Goal: Task Accomplishment & Management: Complete application form

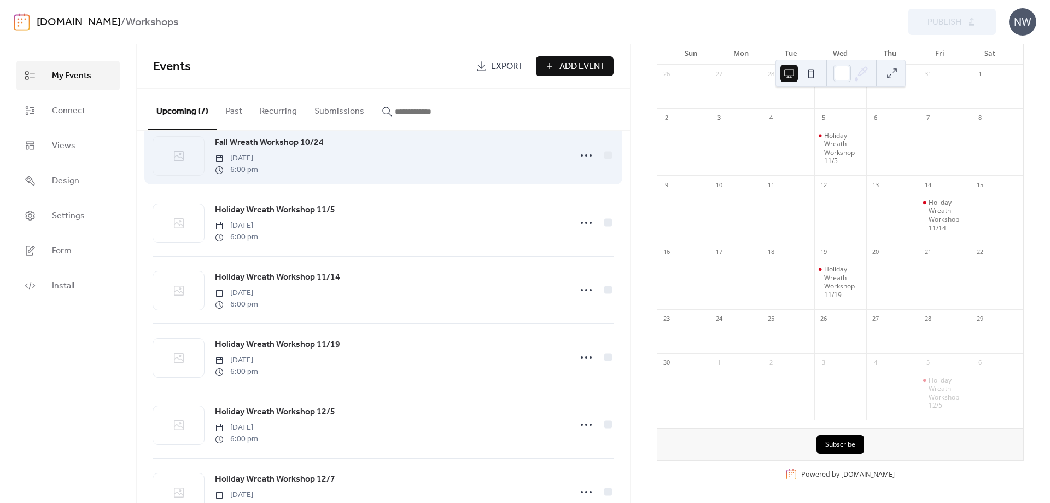
scroll to position [109, 0]
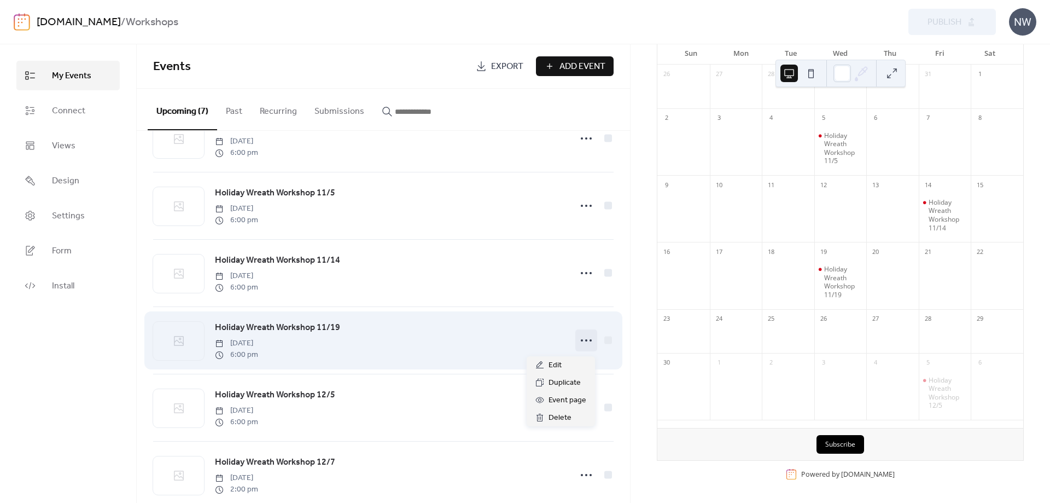
click at [585, 348] on icon at bounding box center [587, 340] width 18 height 18
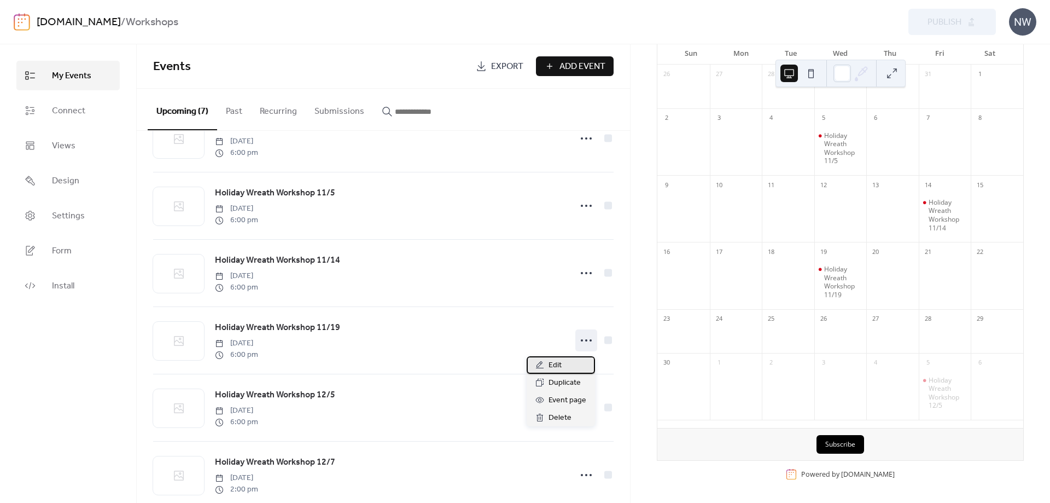
click at [557, 364] on span "Edit" at bounding box center [555, 365] width 13 height 13
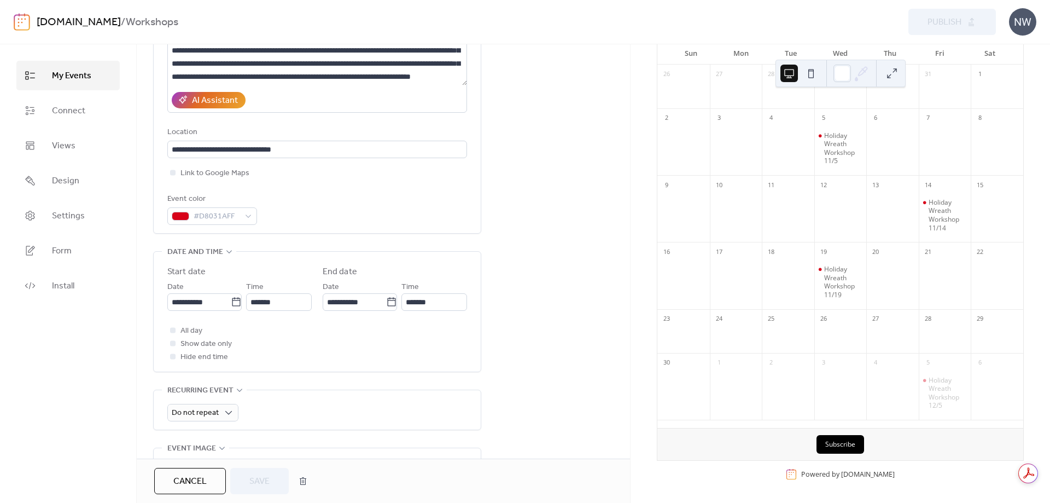
scroll to position [219, 0]
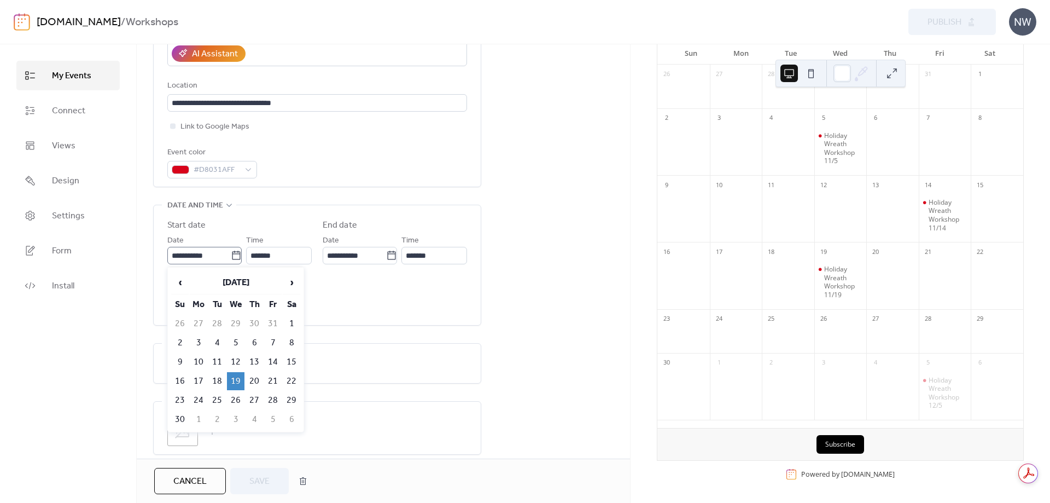
click at [234, 257] on icon at bounding box center [236, 255] width 11 height 11
click at [231, 257] on input "**********" at bounding box center [198, 256] width 63 height 18
click at [179, 381] on td "16" at bounding box center [180, 381] width 18 height 18
type input "**********"
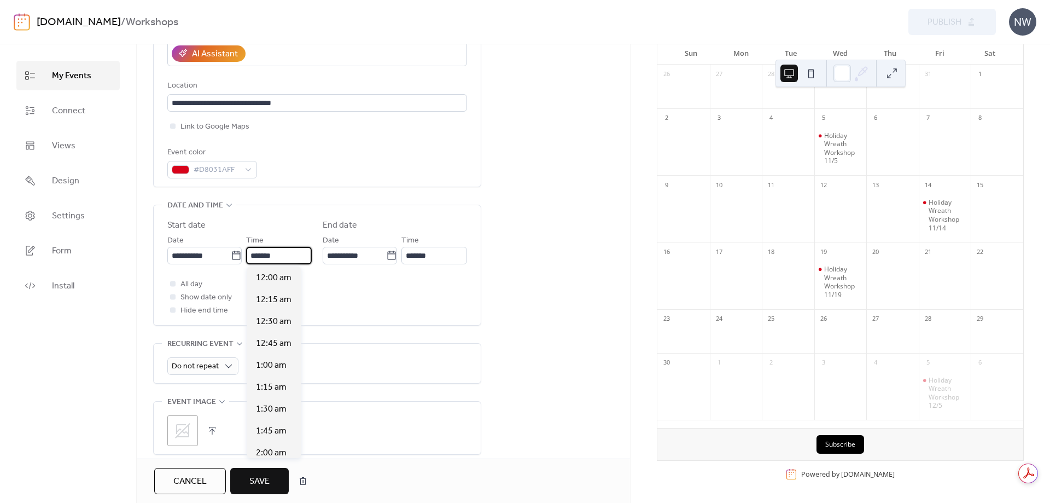
click at [285, 255] on input "*******" at bounding box center [279, 256] width 66 height 18
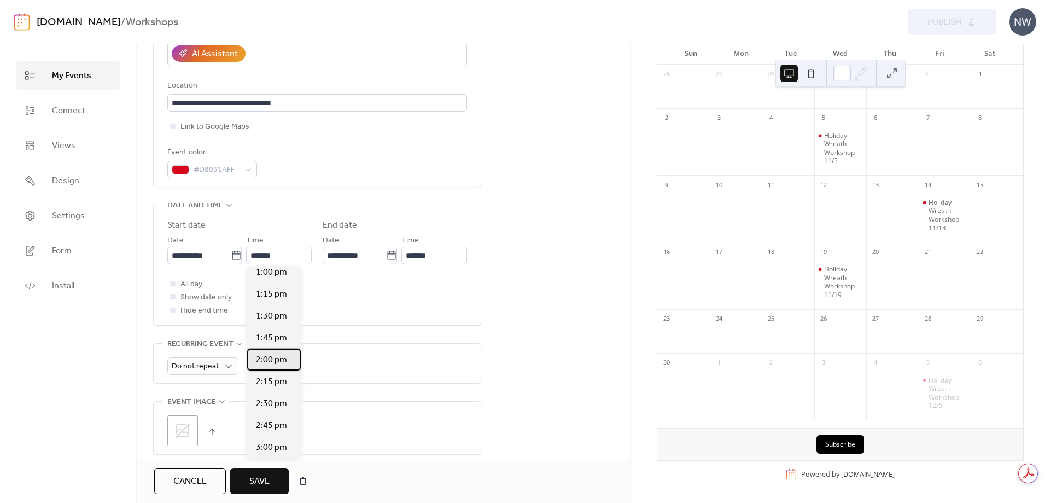
click at [272, 364] on span "2:00 pm" at bounding box center [271, 359] width 31 height 13
type input "*******"
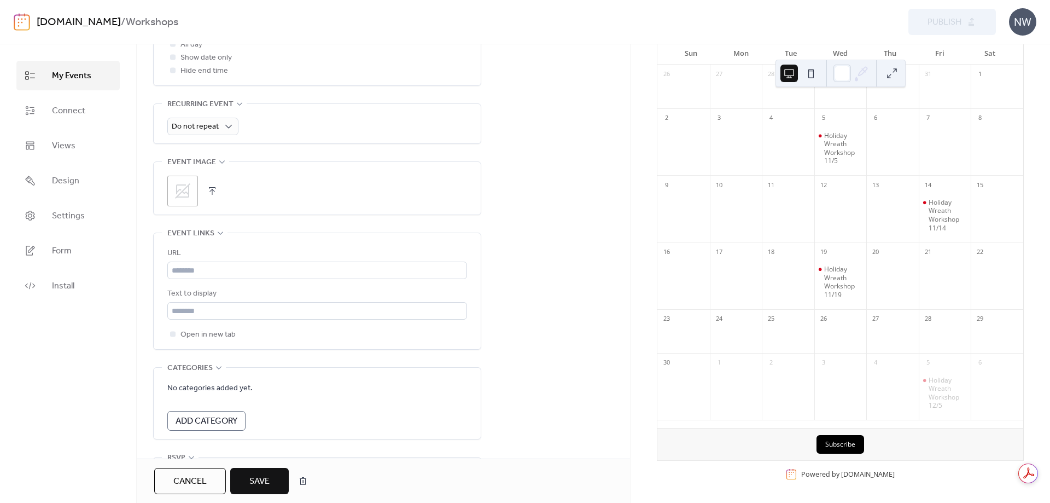
scroll to position [533, 0]
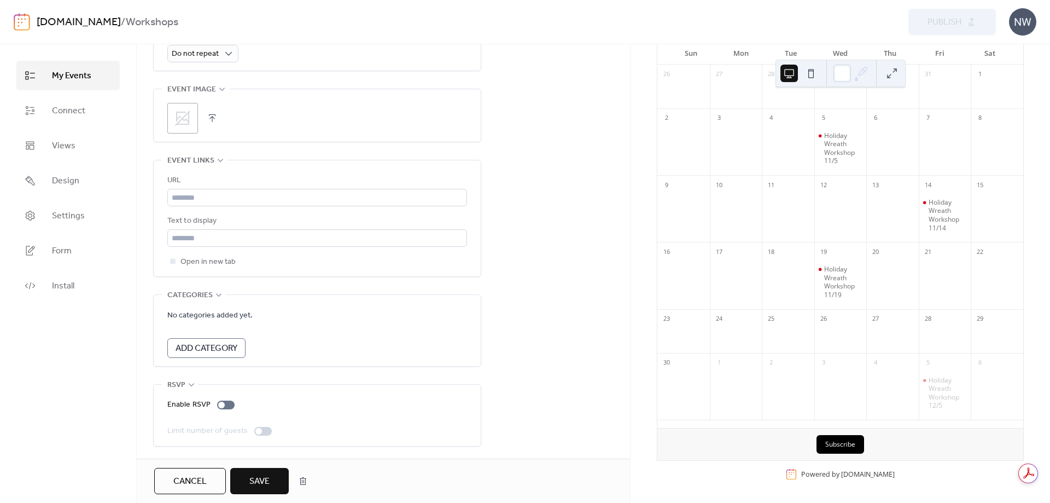
click at [258, 482] on span "Save" at bounding box center [259, 481] width 20 height 13
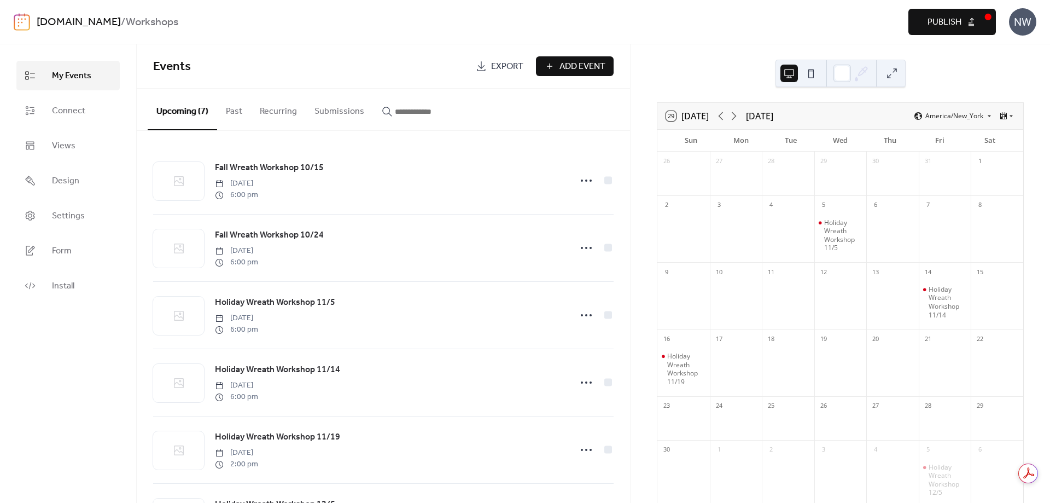
click at [973, 28] on button "Publish" at bounding box center [952, 22] width 88 height 26
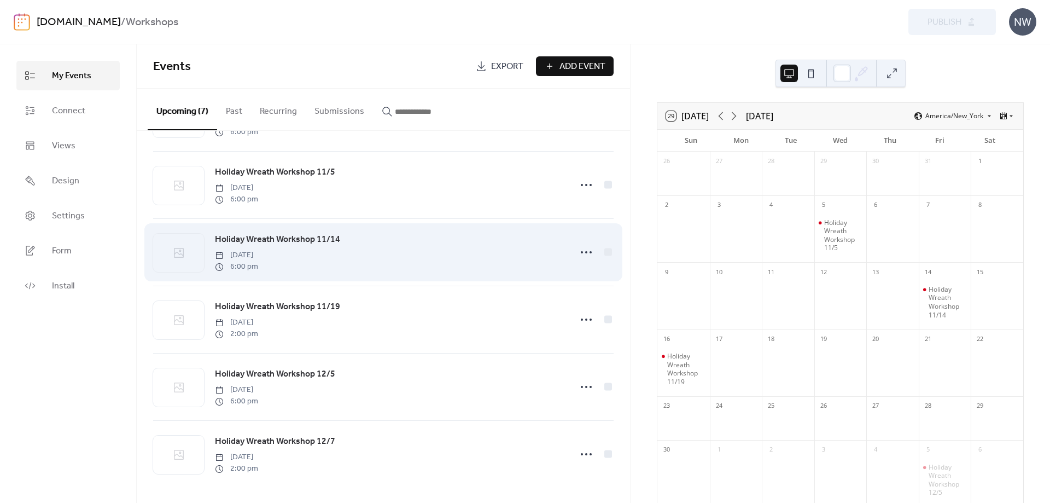
scroll to position [135, 0]
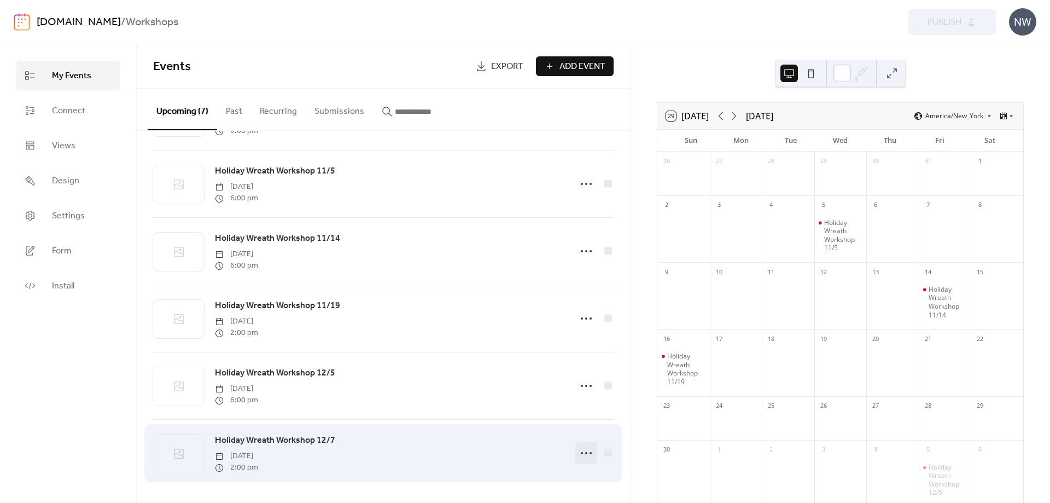
click at [586, 451] on icon at bounding box center [587, 453] width 18 height 18
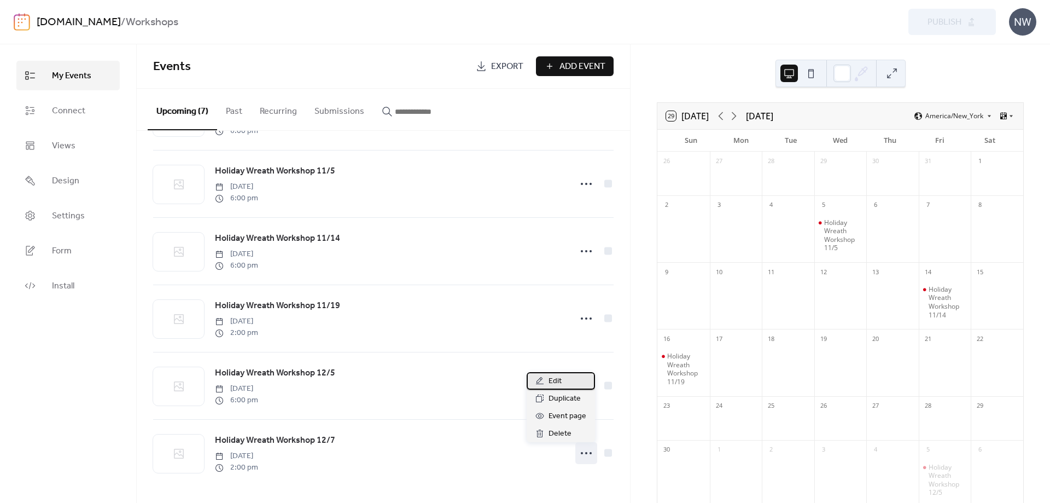
click at [553, 387] on span "Edit" at bounding box center [555, 381] width 13 height 13
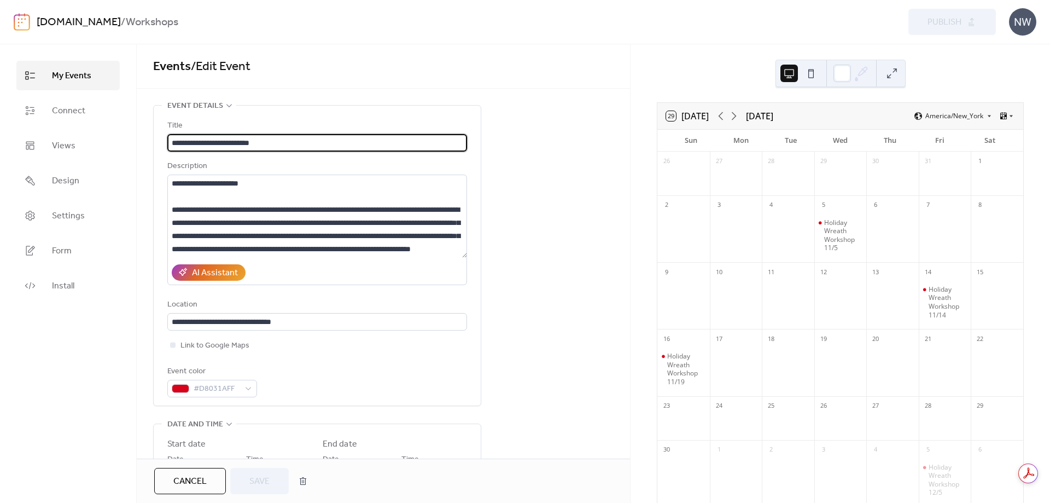
click at [273, 140] on input "**********" at bounding box center [317, 143] width 300 height 18
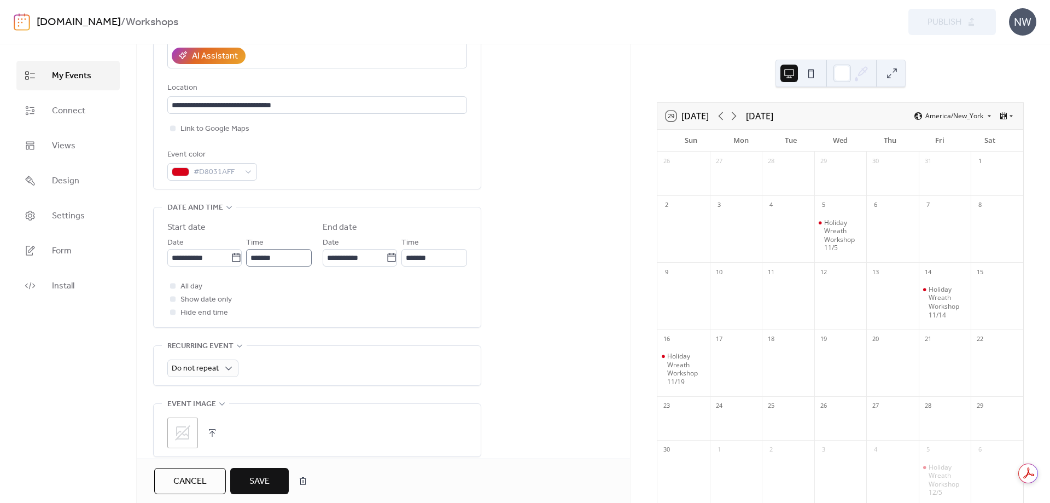
scroll to position [219, 0]
type input "**********"
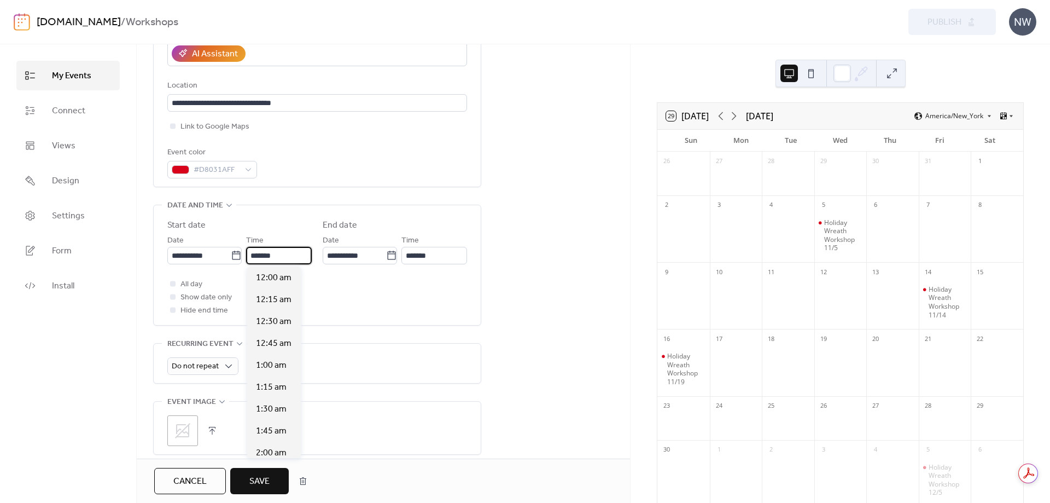
click at [285, 251] on input "*******" at bounding box center [279, 256] width 66 height 18
click at [271, 300] on span "6:00 pm" at bounding box center [271, 299] width 31 height 13
type input "*******"
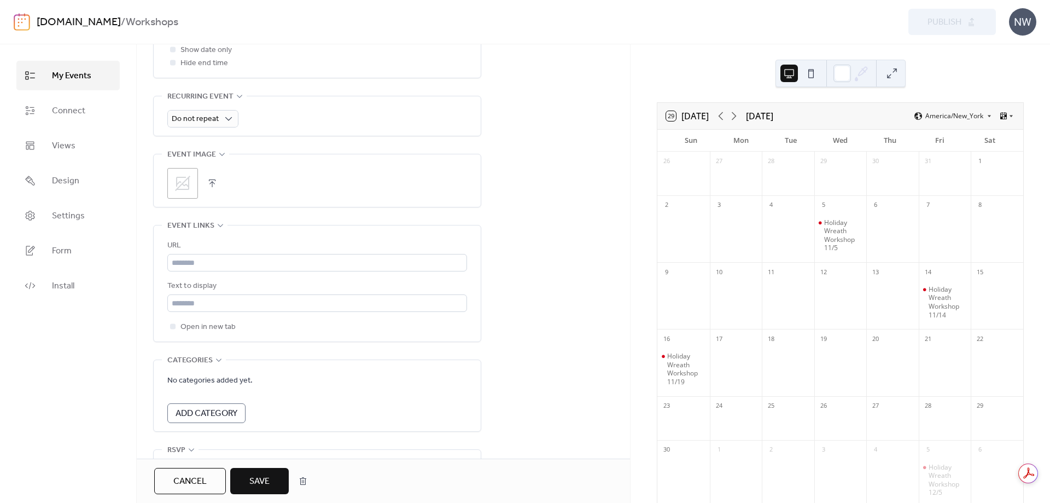
scroll to position [533, 0]
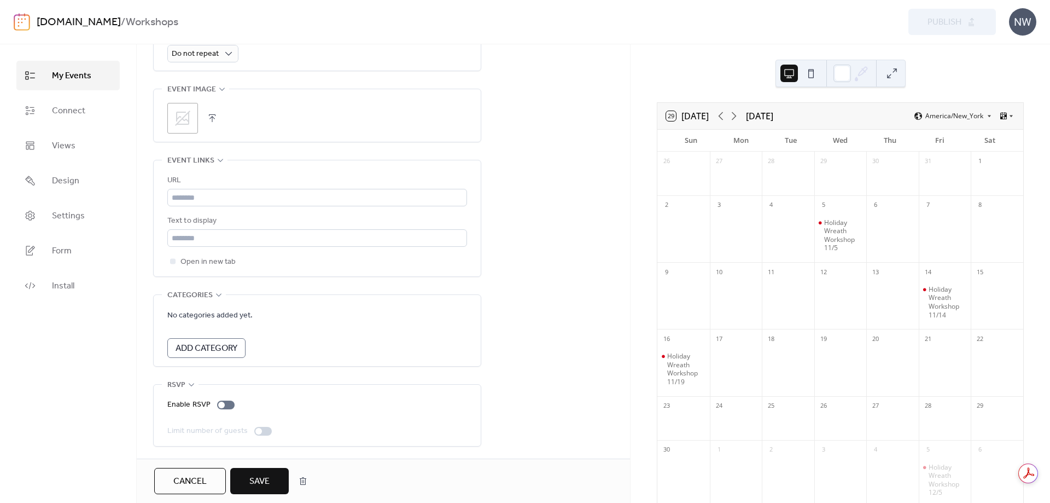
click at [263, 485] on span "Save" at bounding box center [259, 481] width 20 height 13
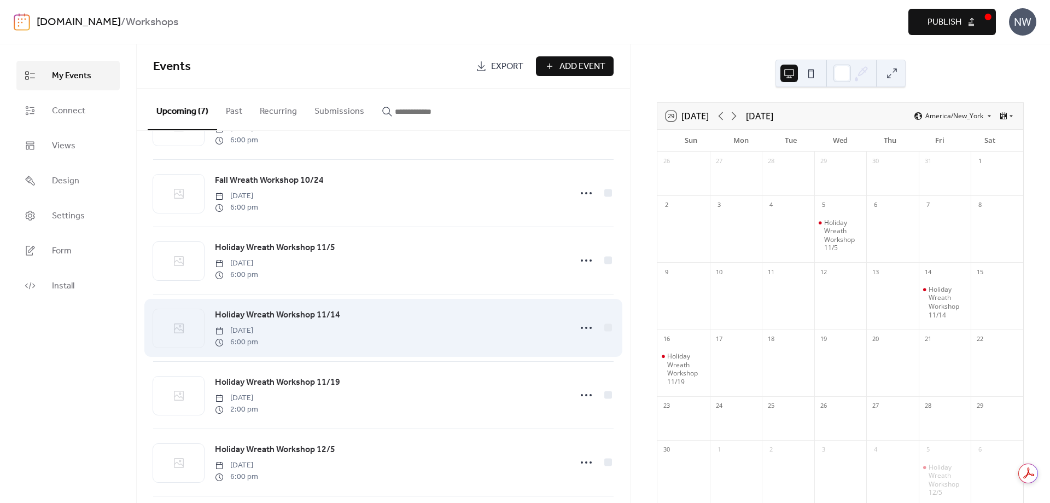
scroll to position [135, 0]
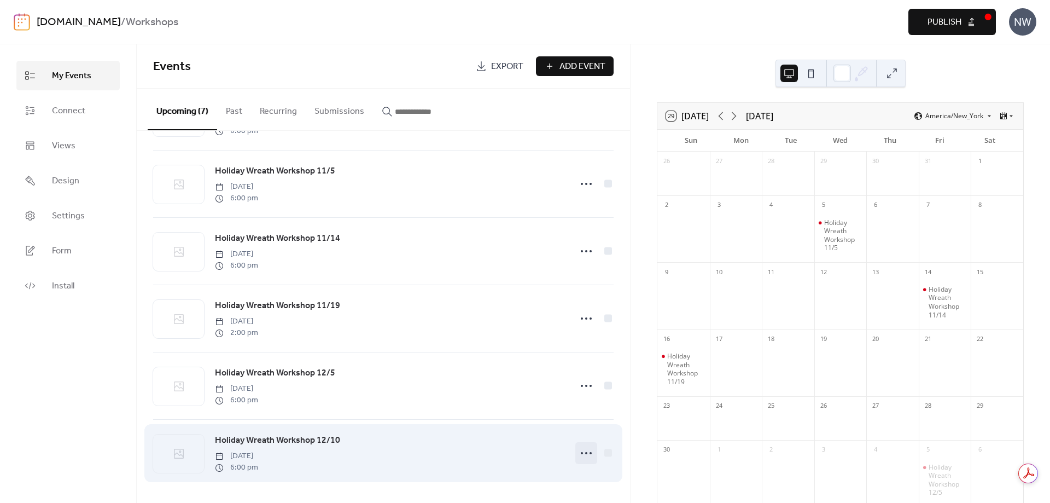
click at [585, 452] on circle at bounding box center [586, 453] width 2 height 2
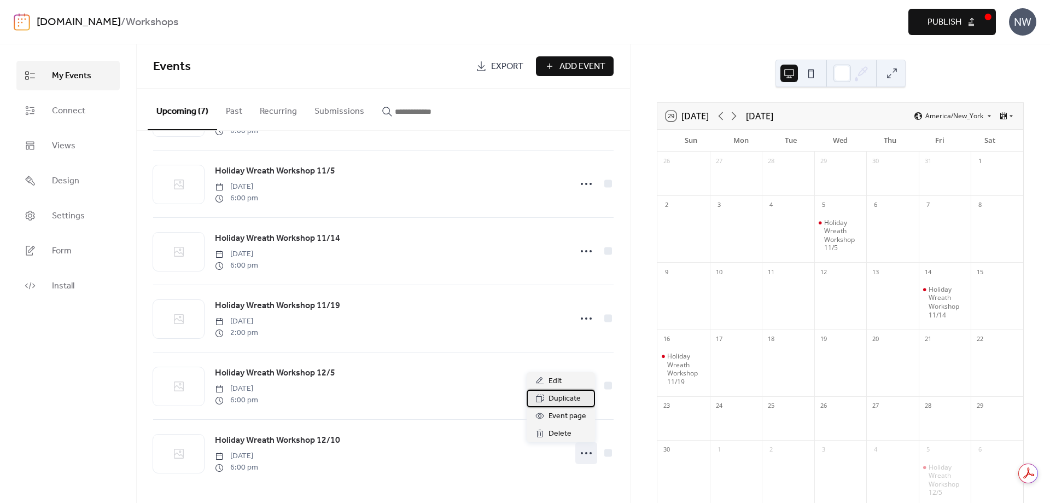
click at [558, 396] on span "Duplicate" at bounding box center [565, 398] width 32 height 13
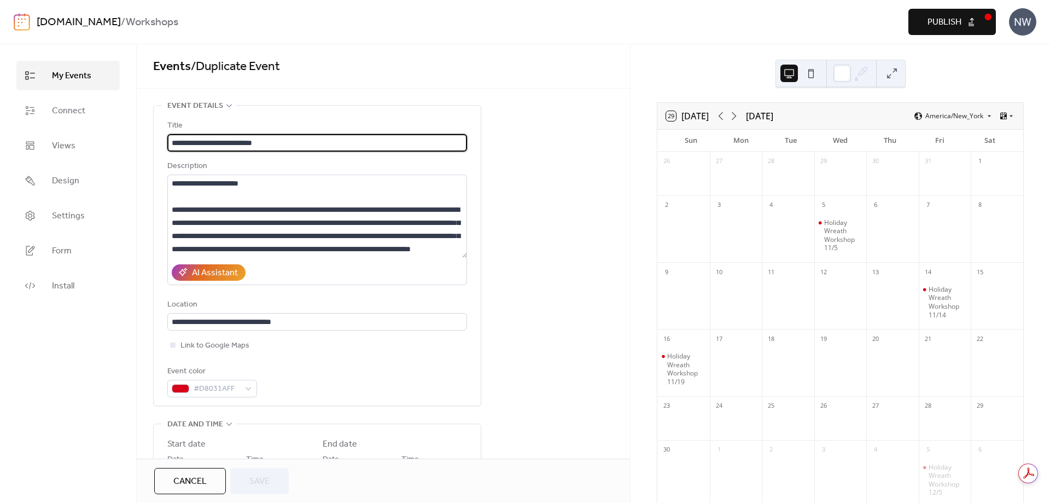
click at [296, 143] on input "**********" at bounding box center [317, 143] width 300 height 18
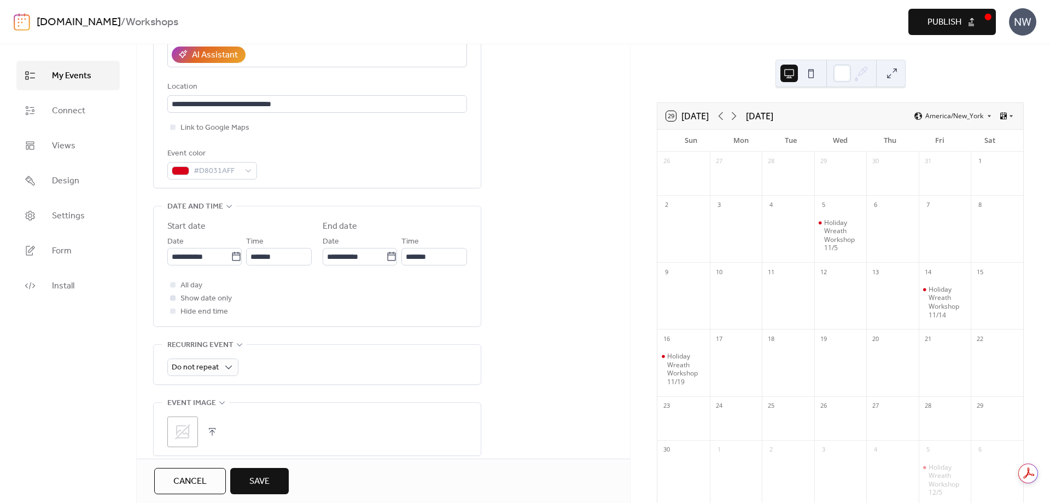
scroll to position [219, 0]
type input "**********"
click at [220, 258] on input "**********" at bounding box center [198, 256] width 63 height 18
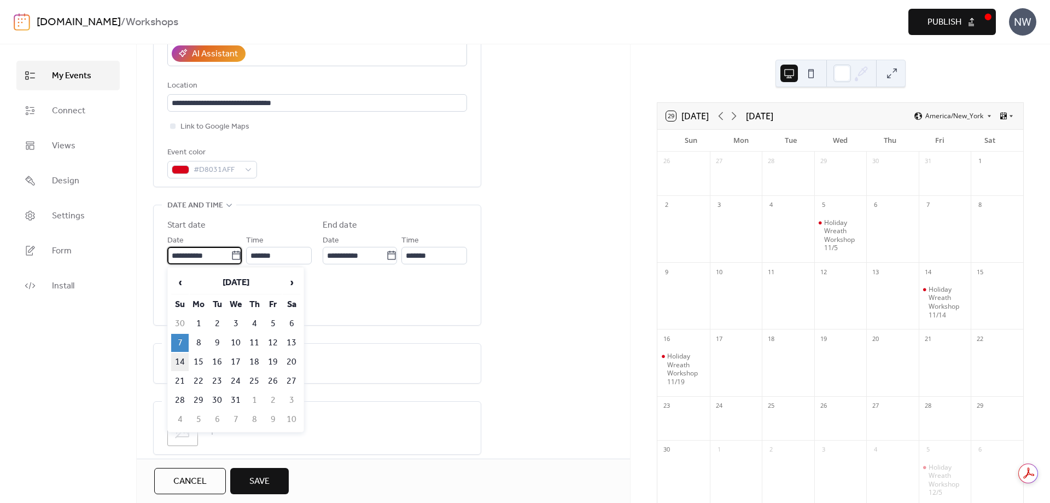
click at [179, 359] on td "14" at bounding box center [180, 362] width 18 height 18
type input "**********"
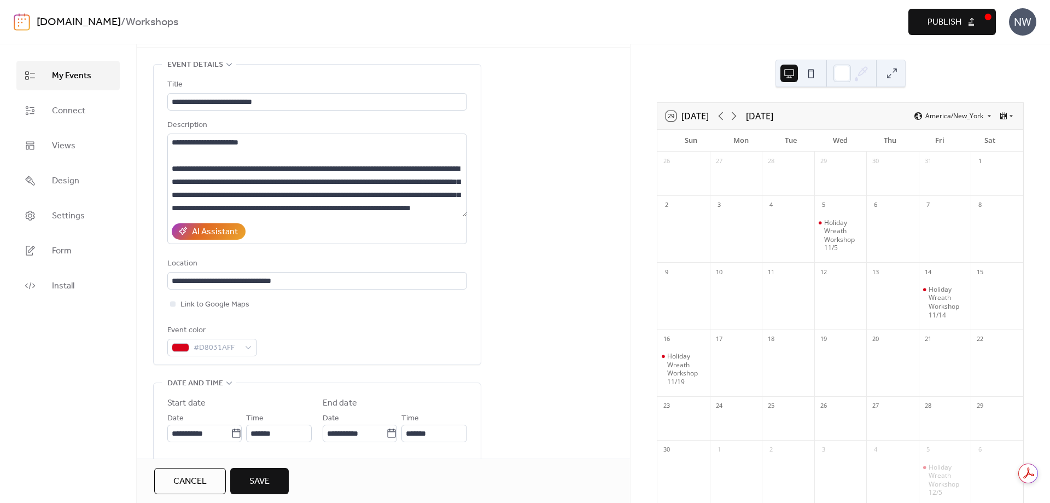
scroll to position [0, 0]
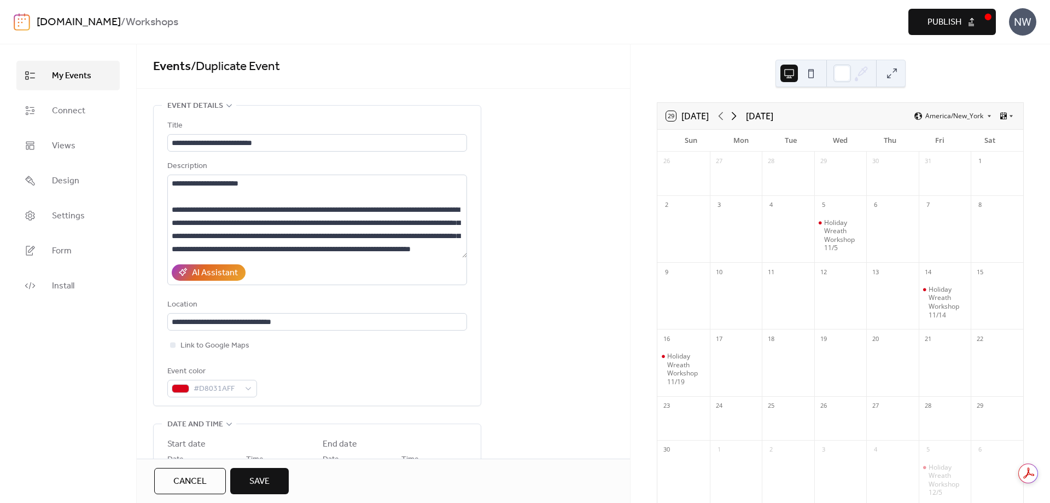
click at [738, 118] on icon at bounding box center [733, 115] width 13 height 13
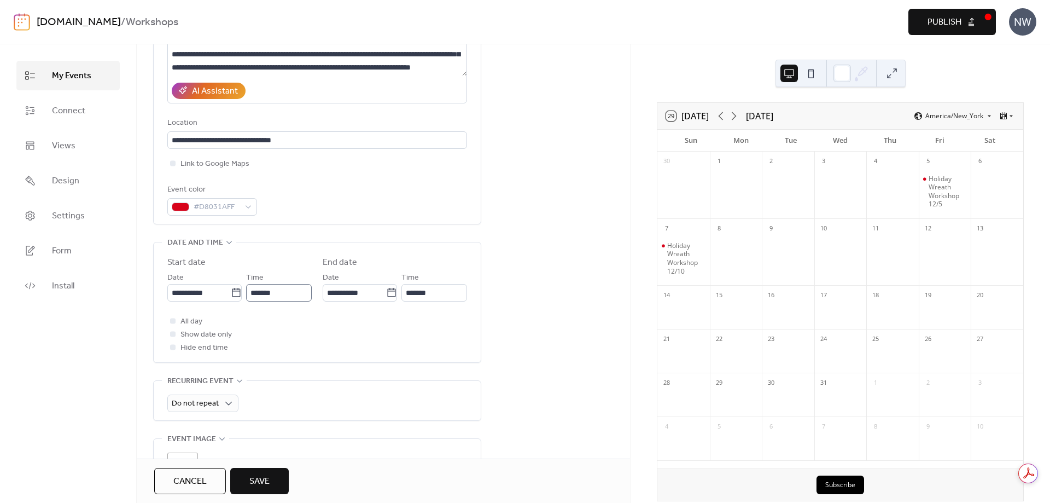
scroll to position [164, 0]
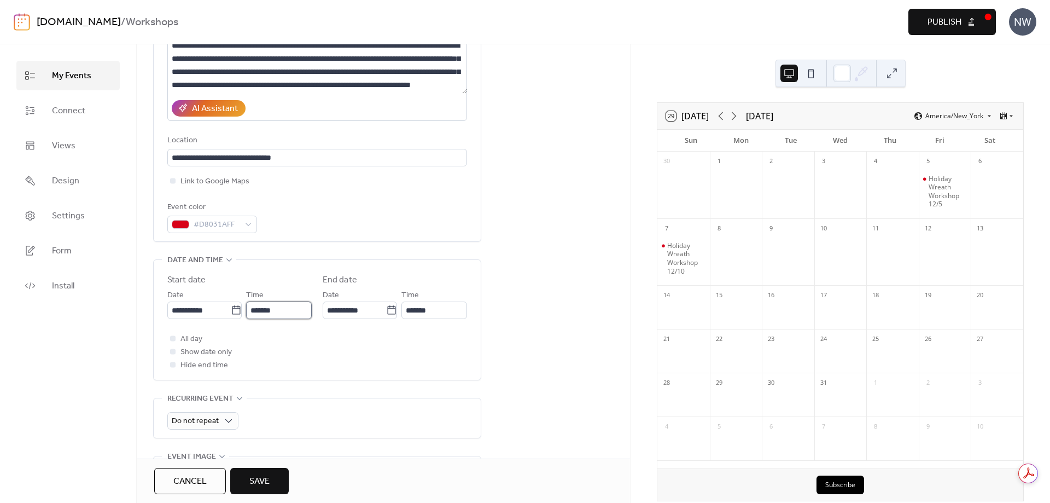
click at [287, 308] on input "*******" at bounding box center [279, 310] width 66 height 18
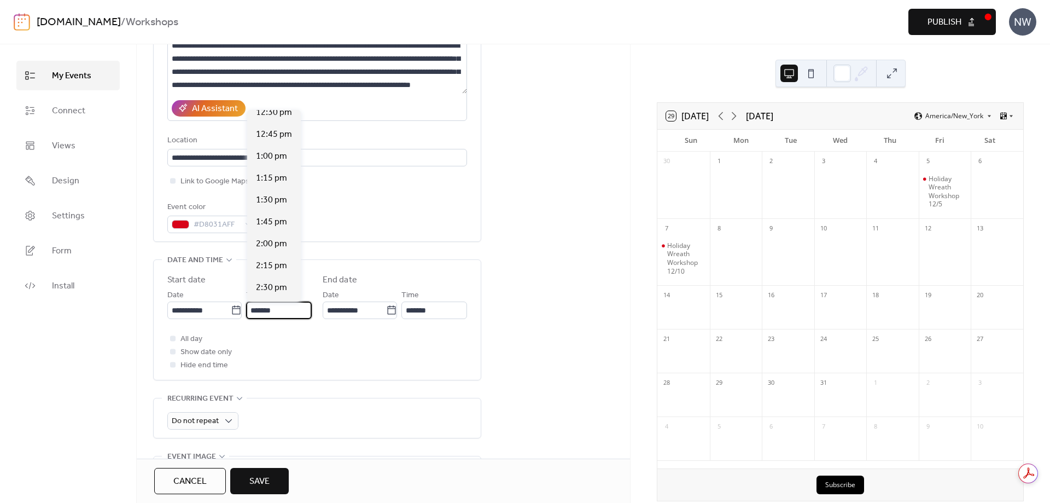
scroll to position [1083, 0]
click at [273, 261] on span "2:00 pm" at bounding box center [271, 263] width 31 height 13
type input "*******"
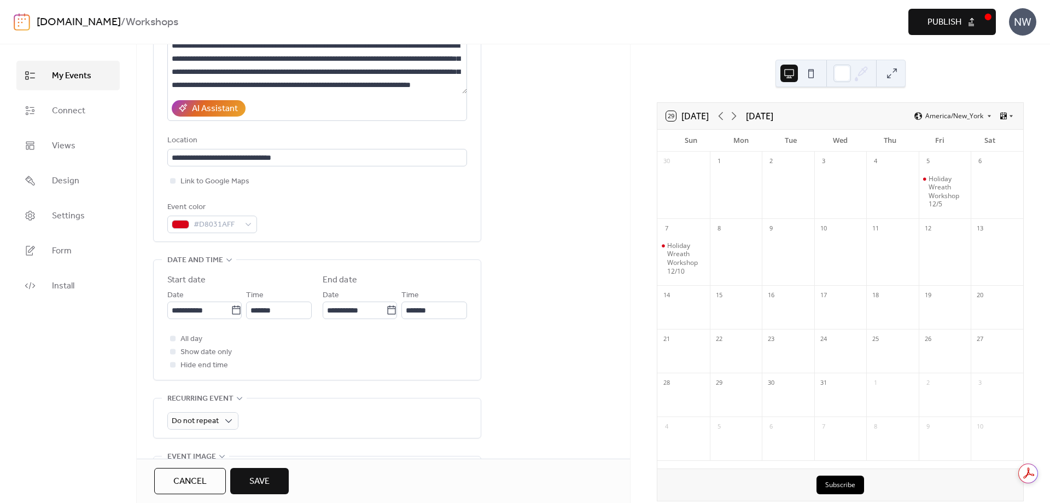
click at [305, 351] on div "All day Show date only Hide end time" at bounding box center [317, 351] width 300 height 39
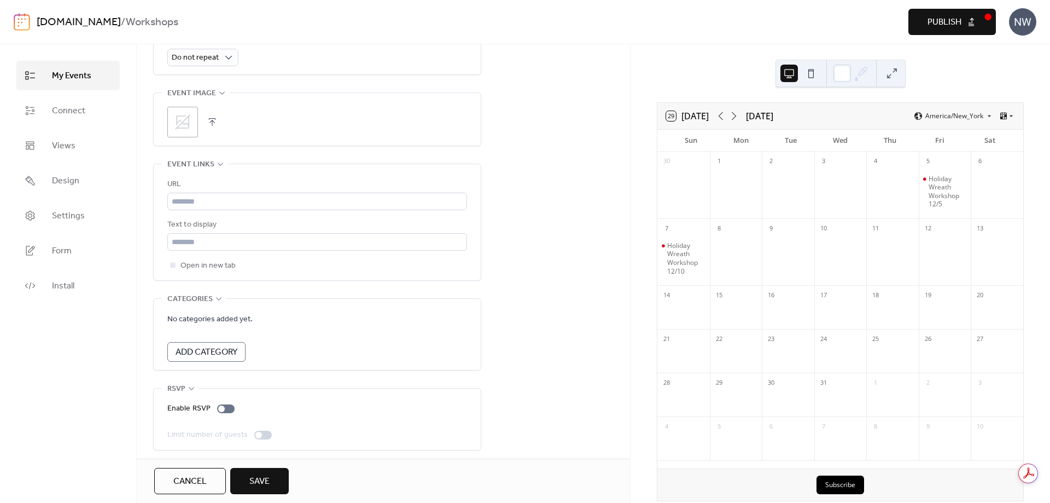
scroll to position [533, 0]
click at [267, 483] on span "Save" at bounding box center [259, 481] width 20 height 13
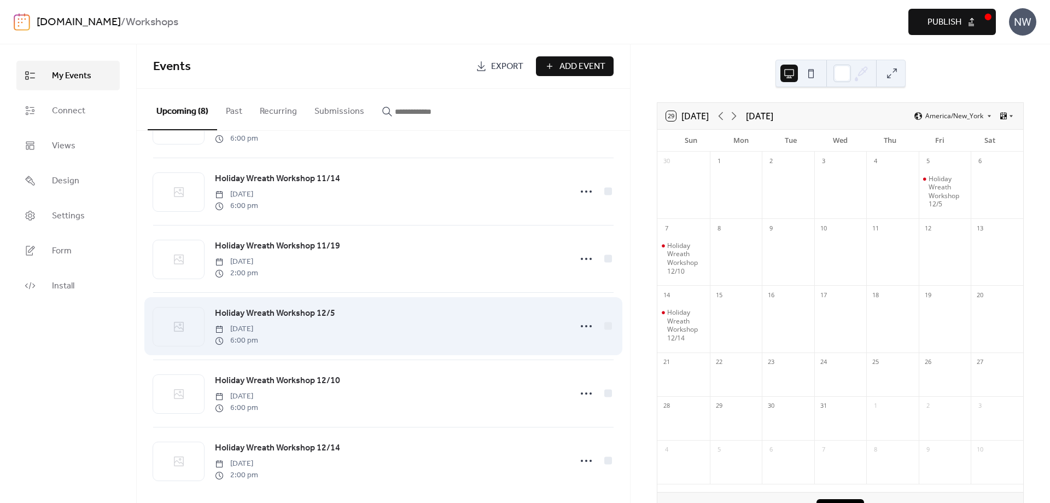
scroll to position [203, 0]
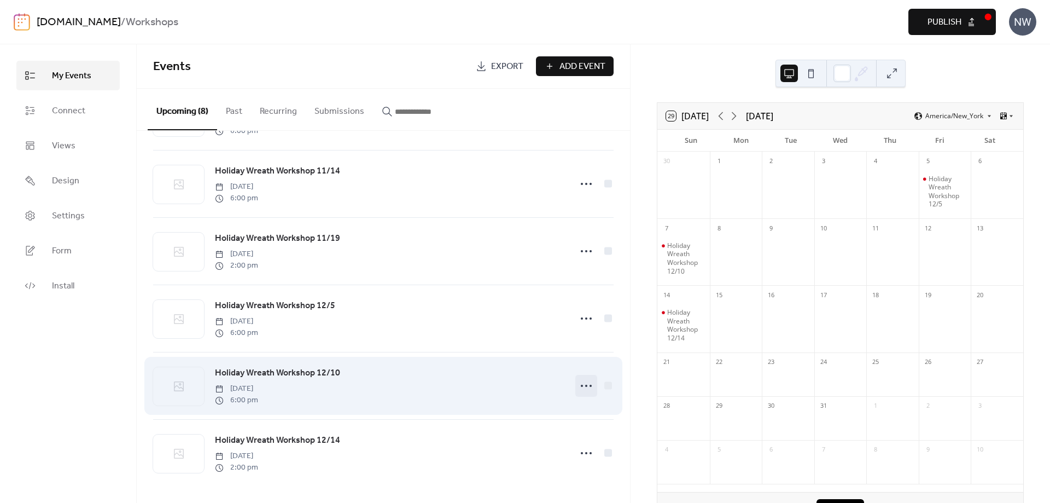
click at [585, 385] on icon at bounding box center [587, 386] width 18 height 18
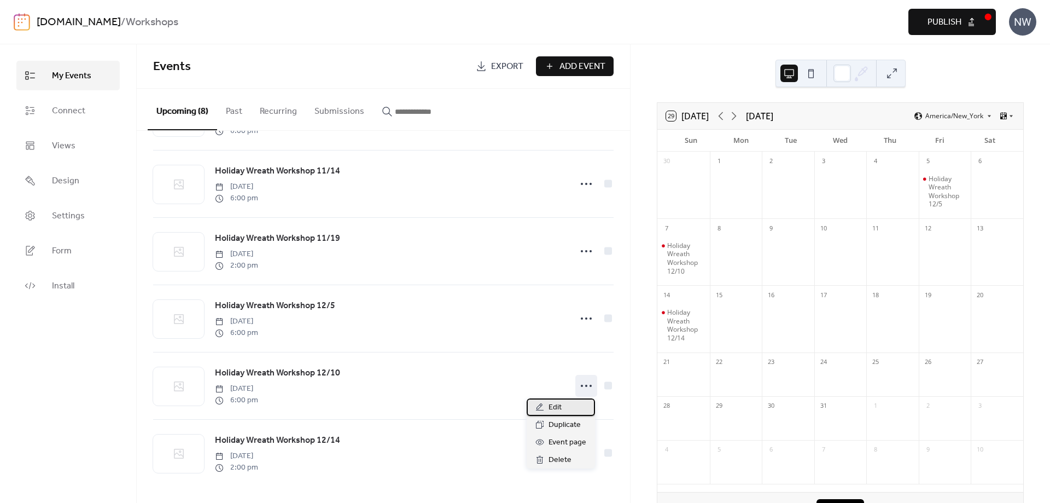
click at [557, 408] on span "Edit" at bounding box center [555, 407] width 13 height 13
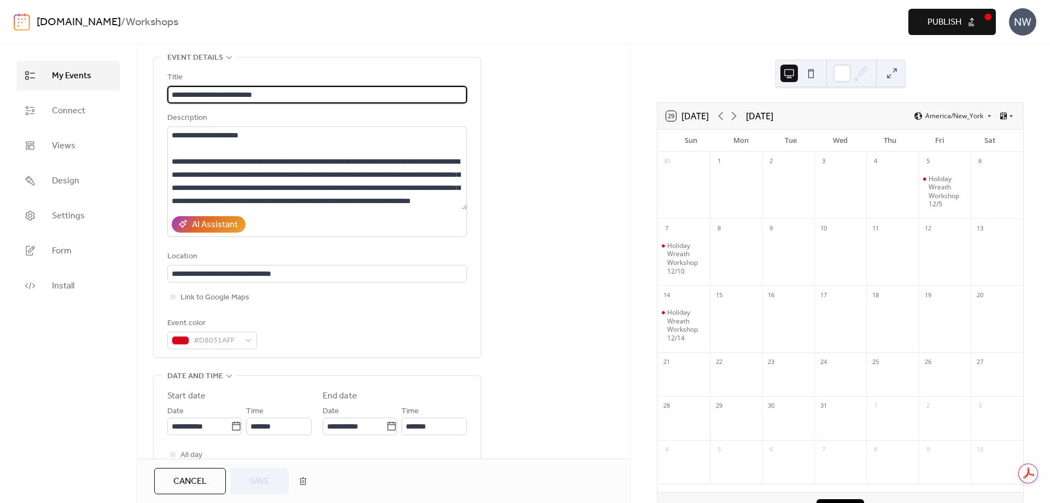
scroll to position [219, 0]
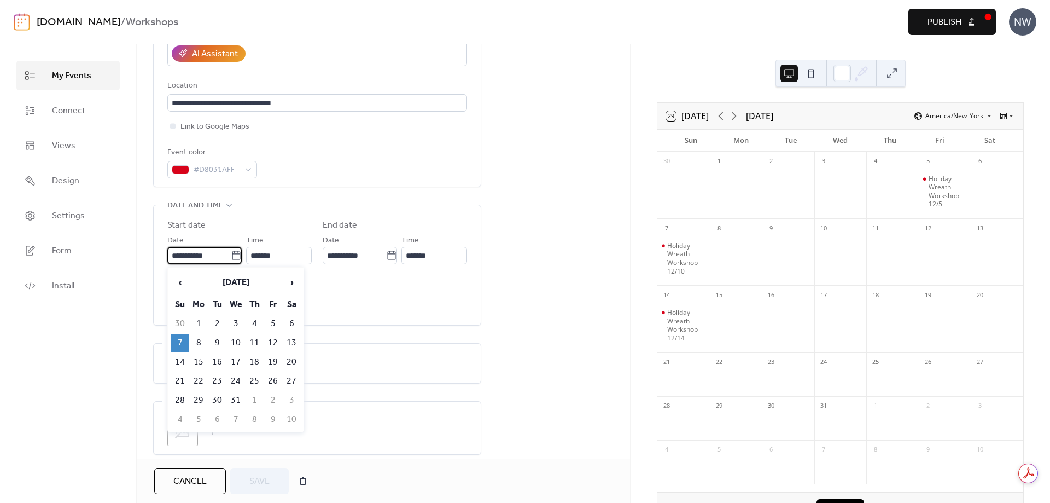
click at [220, 255] on input "**********" at bounding box center [198, 256] width 63 height 18
click at [240, 343] on td "10" at bounding box center [236, 343] width 18 height 18
type input "**********"
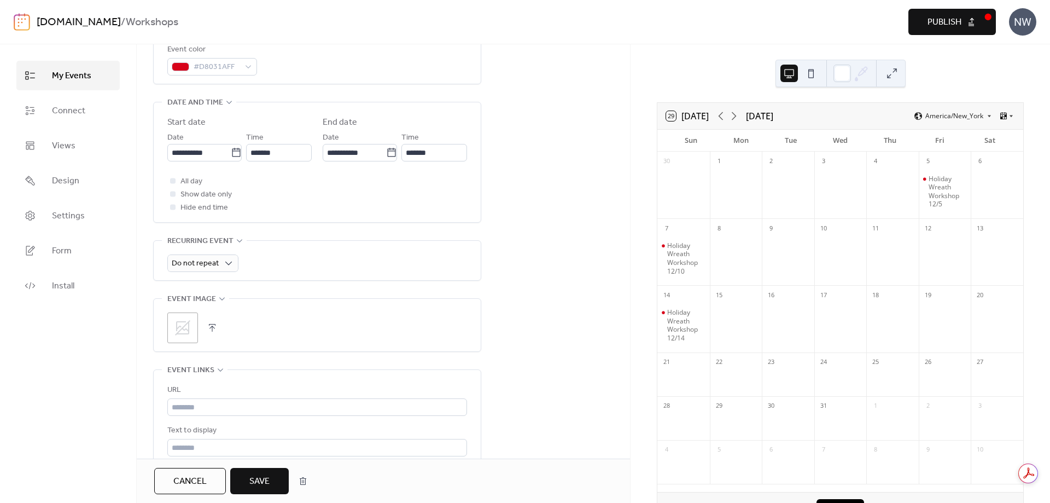
scroll to position [328, 0]
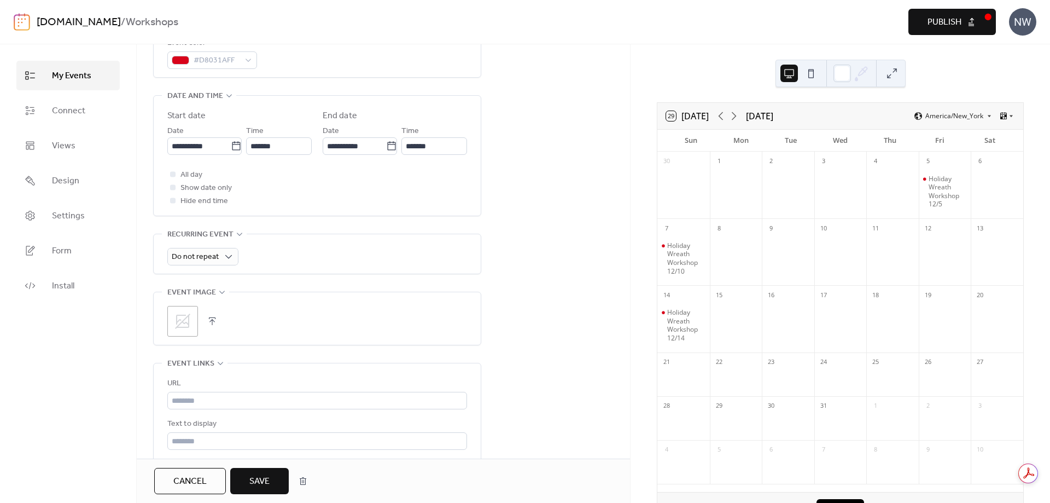
click at [273, 488] on button "Save" at bounding box center [259, 481] width 59 height 26
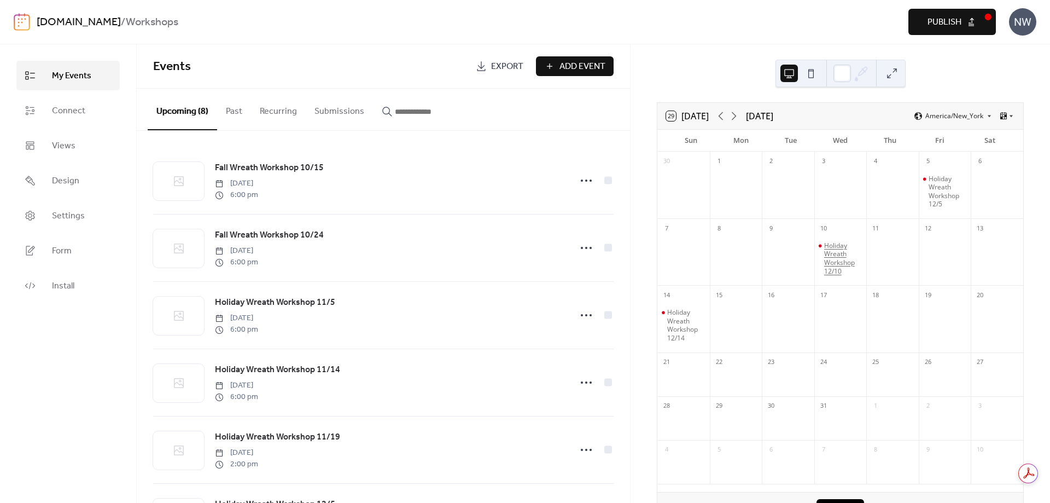
click at [848, 252] on div "Holiday Wreath Workshop 12/10" at bounding box center [843, 258] width 38 height 34
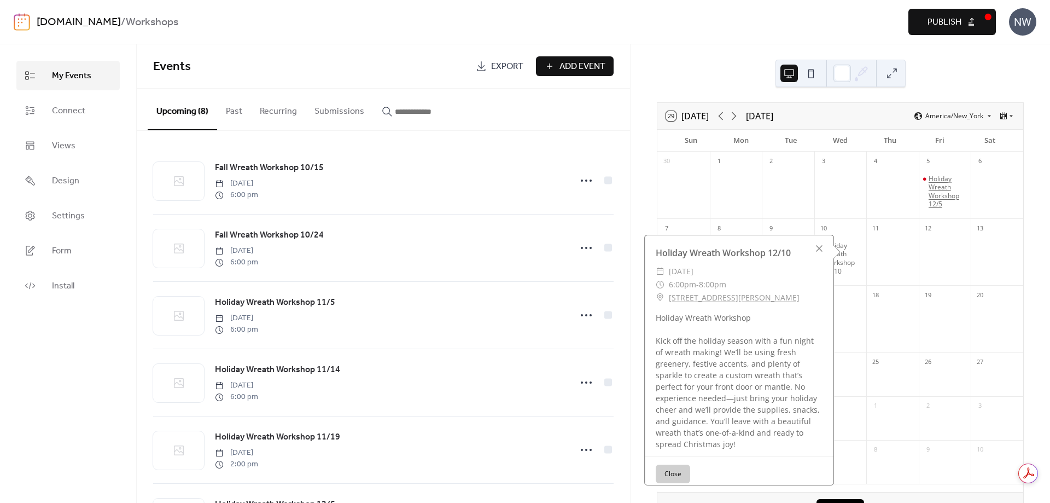
click at [929, 197] on div "Holiday Wreath Workshop 12/5" at bounding box center [948, 191] width 38 height 34
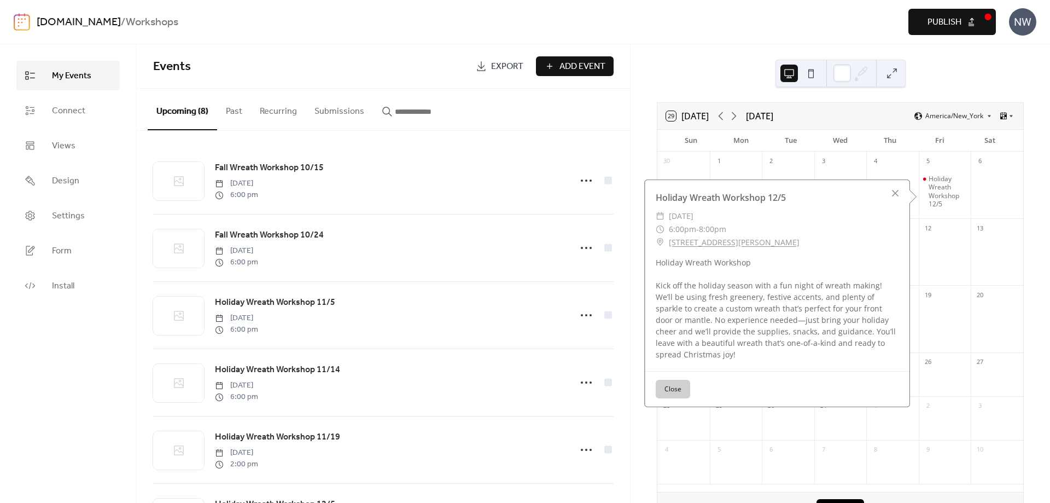
click at [813, 428] on div at bounding box center [788, 424] width 53 height 22
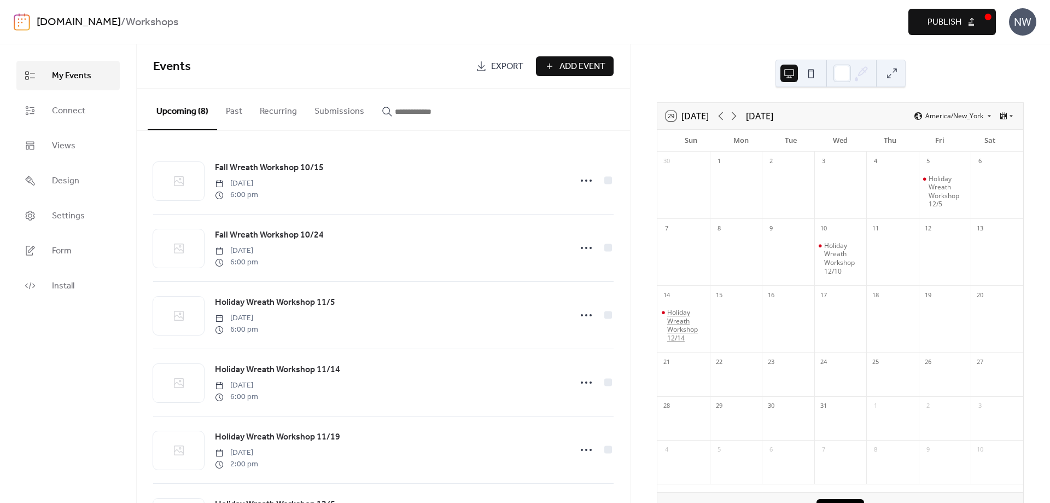
click at [684, 325] on div "Holiday Wreath Workshop 12/14" at bounding box center [686, 325] width 38 height 34
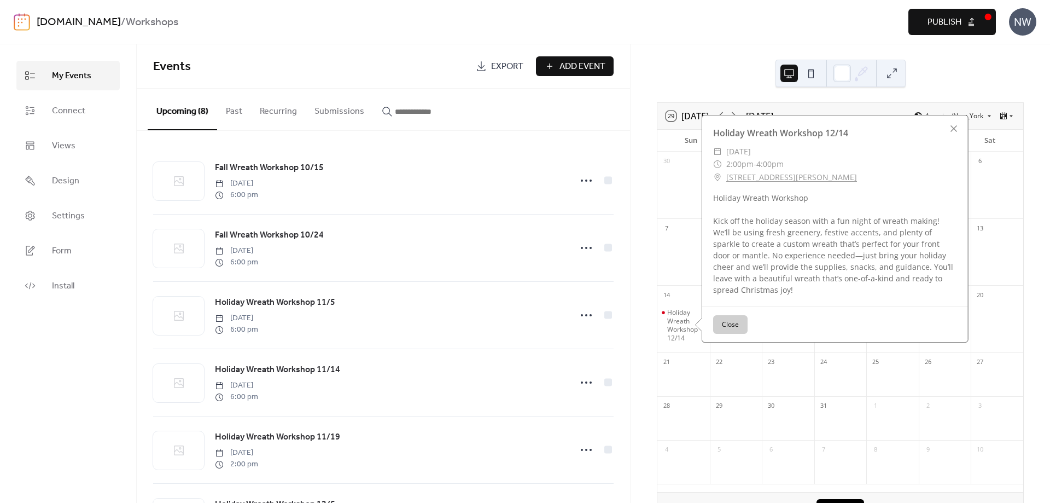
click at [712, 73] on div "29 [DATE] [DATE] America/New_York Sun Mon Tue Wed Thu Fri Sat 30 1 2 3 4 5 Holi…" at bounding box center [840, 273] width 419 height 458
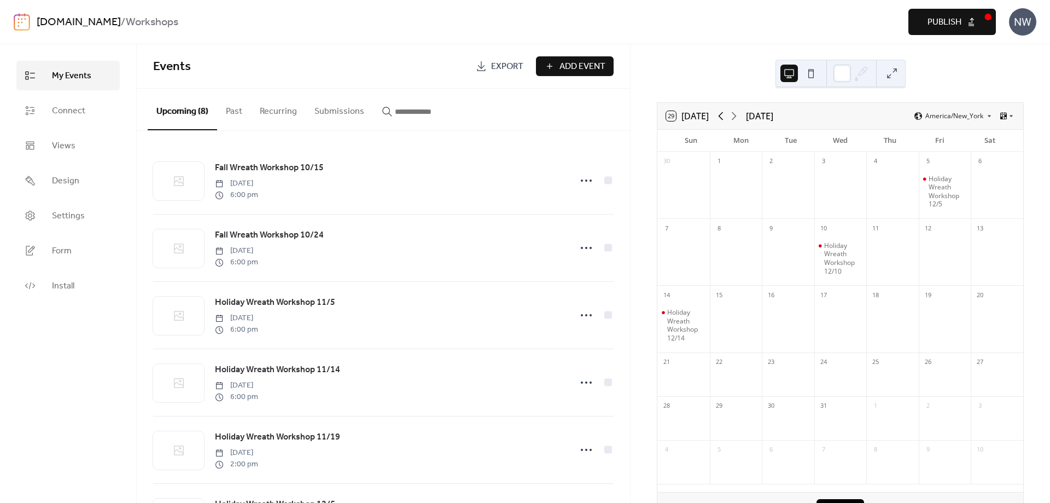
click at [721, 116] on icon at bounding box center [721, 116] width 5 height 8
click at [843, 234] on div "Holiday Wreath Workshop 11/5" at bounding box center [843, 235] width 38 height 34
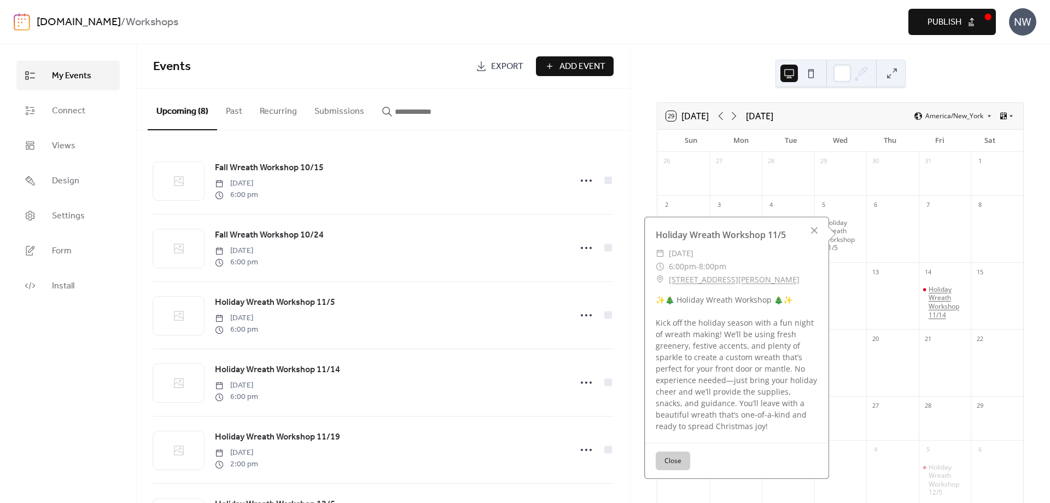
click at [937, 295] on div "Holiday Wreath Workshop 11/14" at bounding box center [948, 302] width 38 height 34
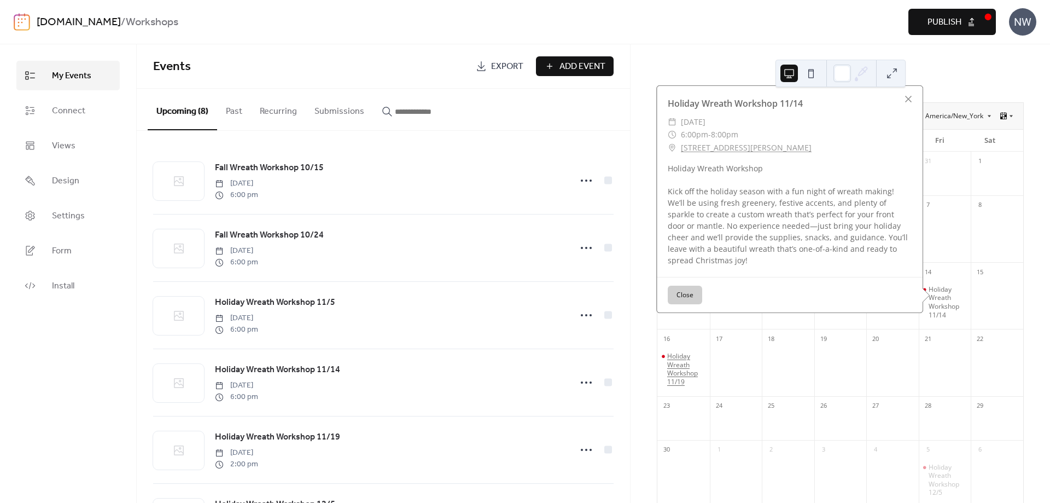
click at [686, 370] on div "Holiday Wreath Workshop 11/19" at bounding box center [686, 369] width 38 height 34
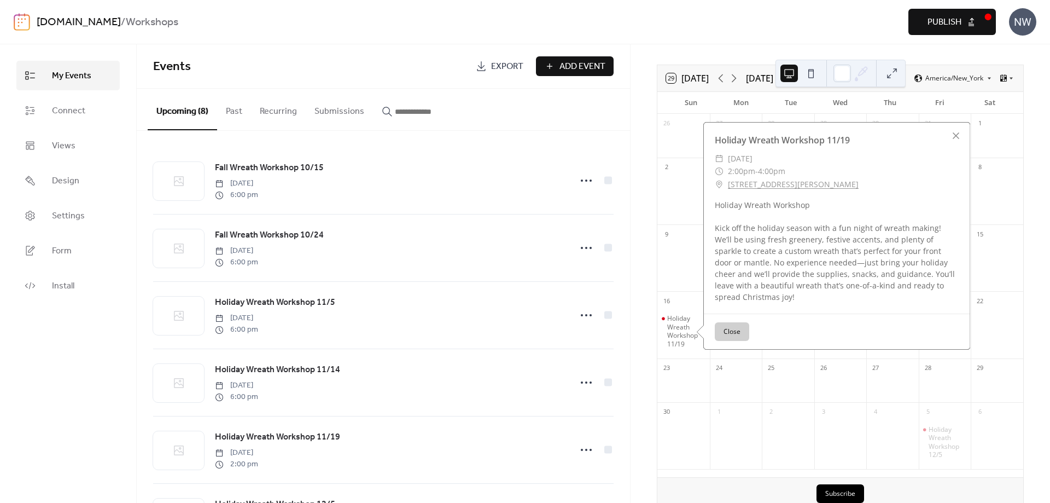
scroll to position [87, 0]
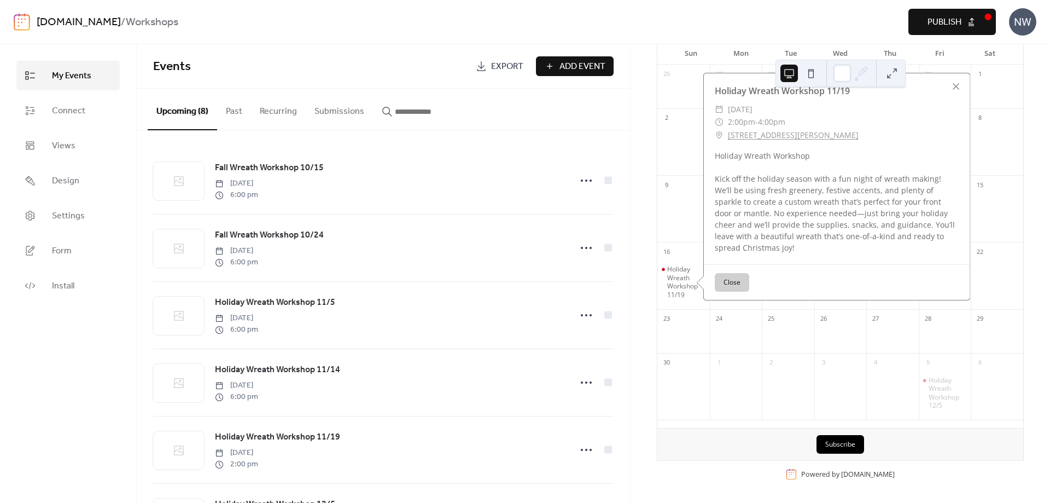
click at [669, 183] on div "9" at bounding box center [683, 184] width 53 height 18
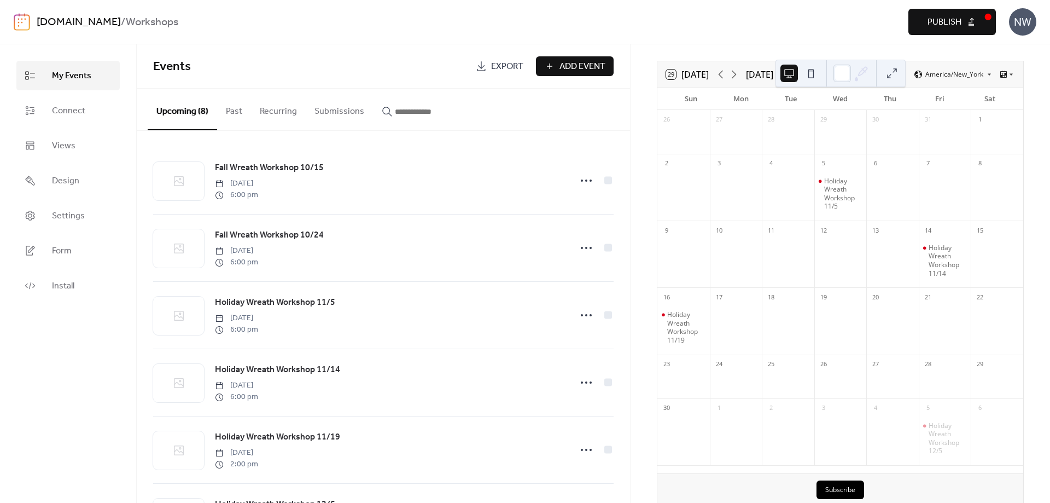
scroll to position [0, 0]
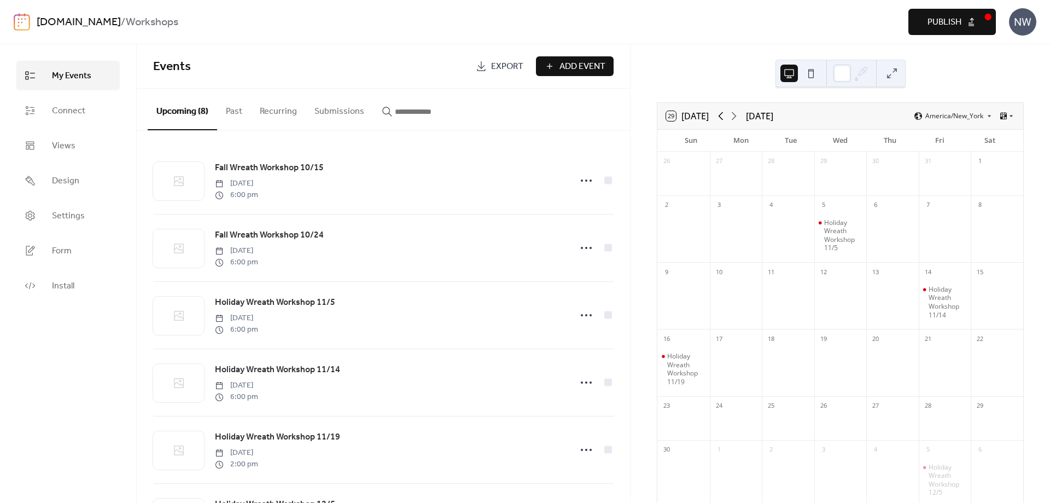
click at [723, 112] on icon at bounding box center [720, 115] width 13 height 13
click at [827, 270] on div "Fall Wreath Workshop 10/15" at bounding box center [843, 275] width 38 height 26
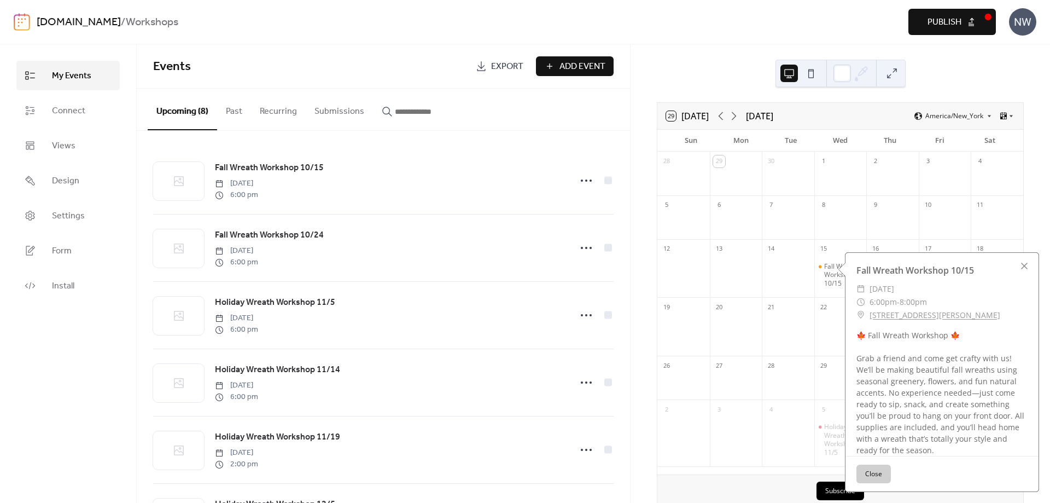
click at [794, 382] on div at bounding box center [788, 384] width 53 height 22
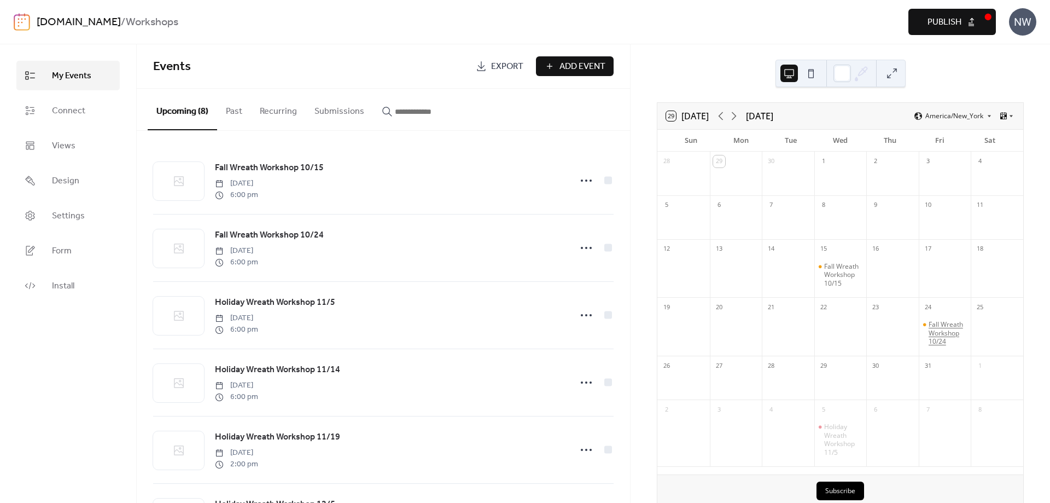
click at [930, 334] on div "Fall Wreath Workshop 10/24" at bounding box center [948, 333] width 38 height 26
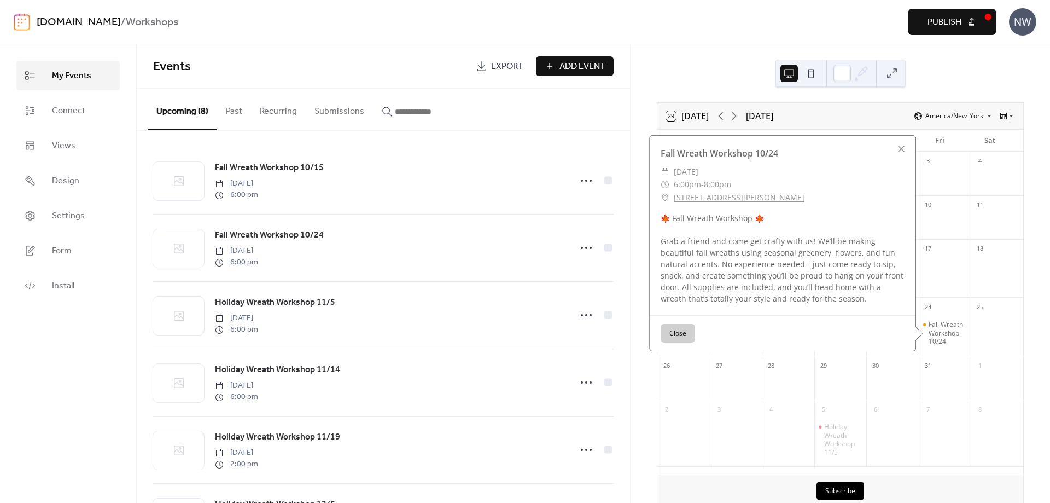
click at [675, 331] on button "Close" at bounding box center [678, 333] width 34 height 19
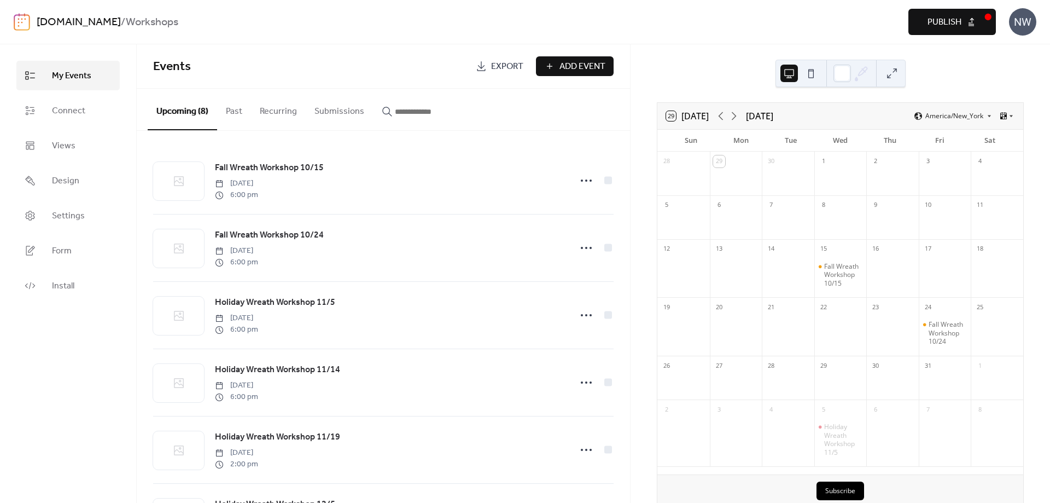
click at [962, 23] on button "Publish" at bounding box center [952, 22] width 88 height 26
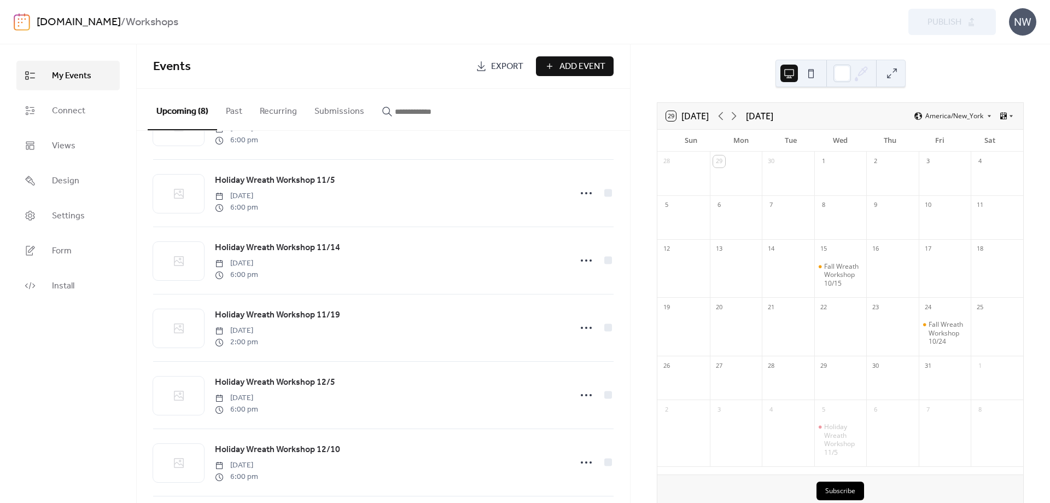
scroll to position [164, 0]
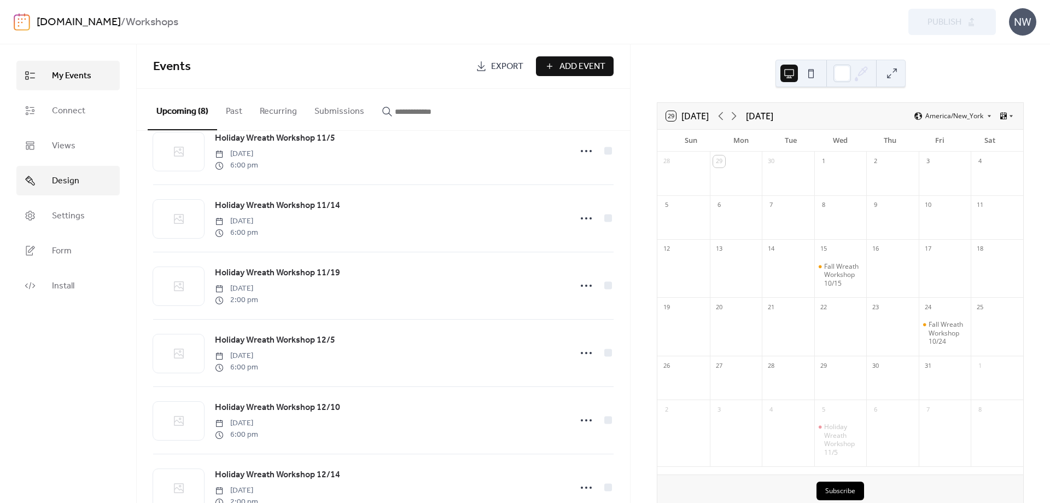
click at [88, 182] on link "Design" at bounding box center [67, 181] width 103 height 30
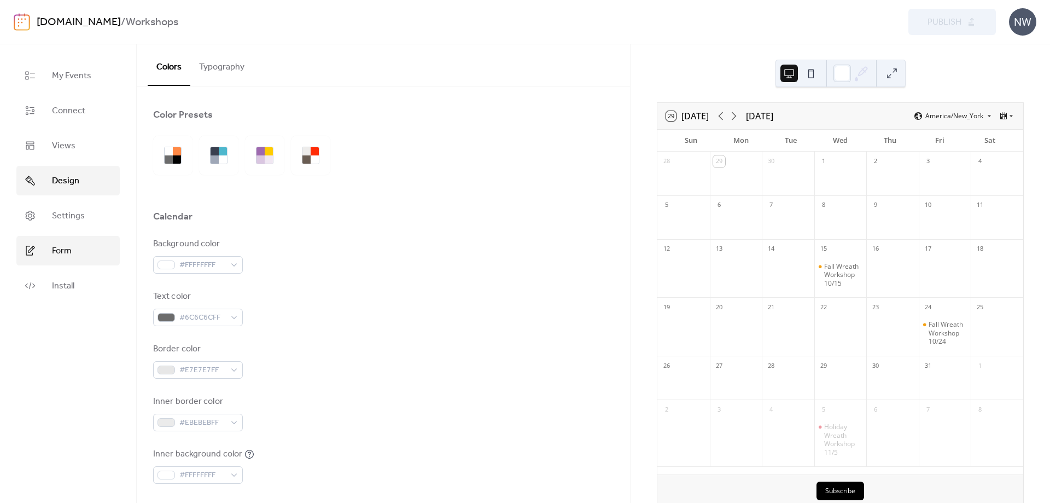
click at [62, 258] on span "Form" at bounding box center [62, 250] width 20 height 13
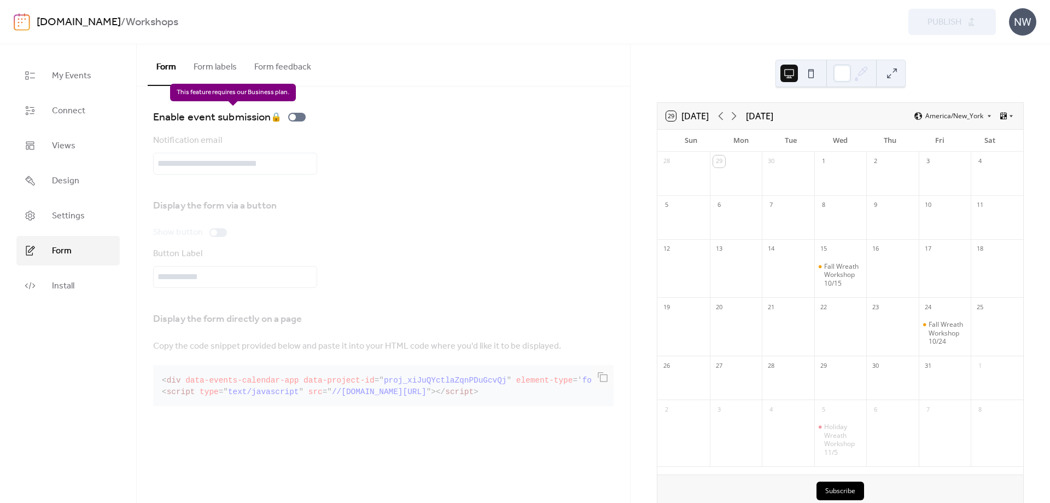
click at [293, 118] on div "Enable event submission 🔒" at bounding box center [231, 117] width 157 height 18
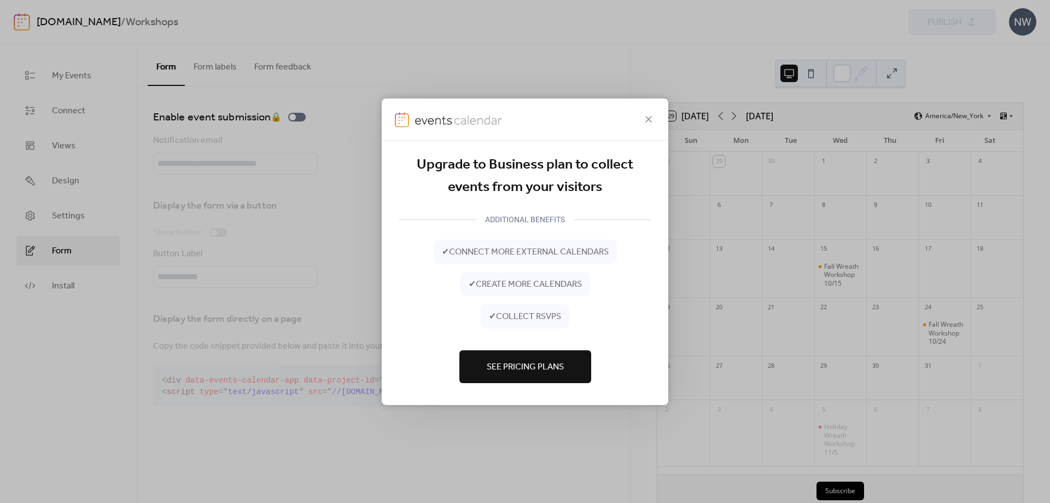
click at [513, 365] on span "See Pricing Plans" at bounding box center [525, 366] width 77 height 13
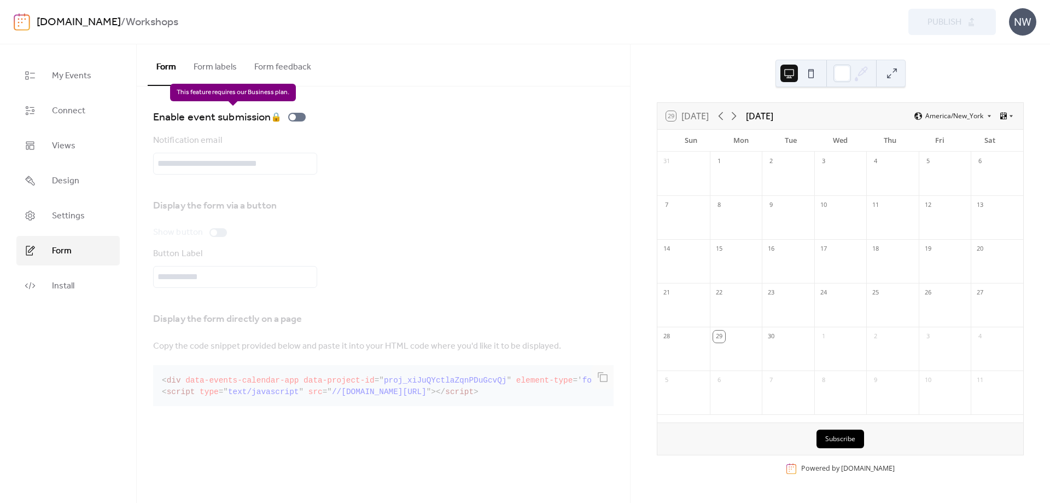
click at [299, 117] on div "Enable event submission 🔒" at bounding box center [231, 117] width 157 height 18
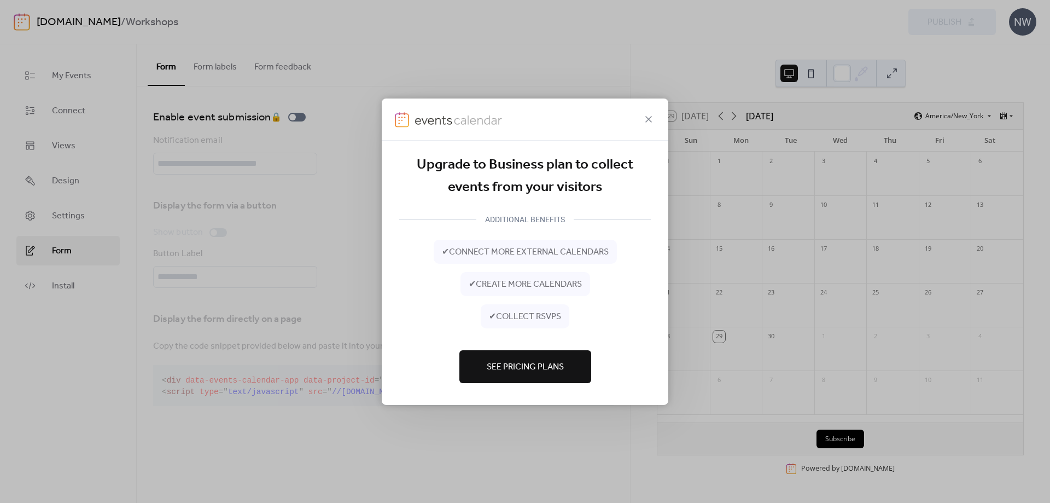
click at [553, 368] on span "See Pricing Plans" at bounding box center [525, 366] width 77 height 13
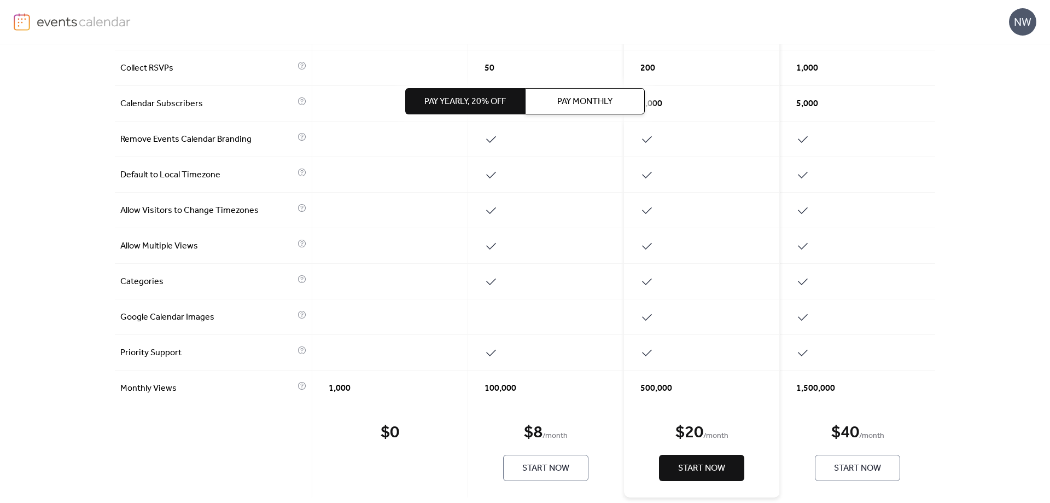
scroll to position [433, 0]
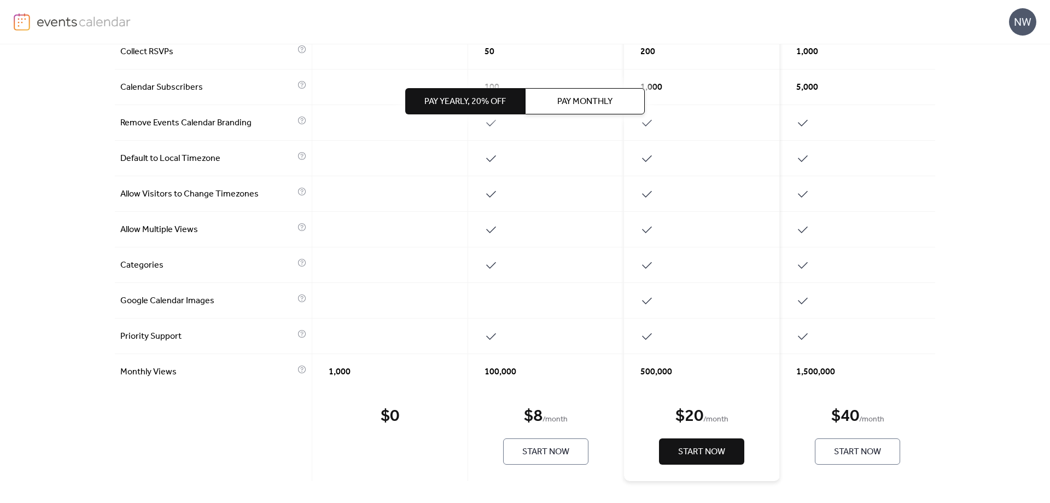
click at [592, 96] on span "Pay Monthly" at bounding box center [584, 101] width 55 height 13
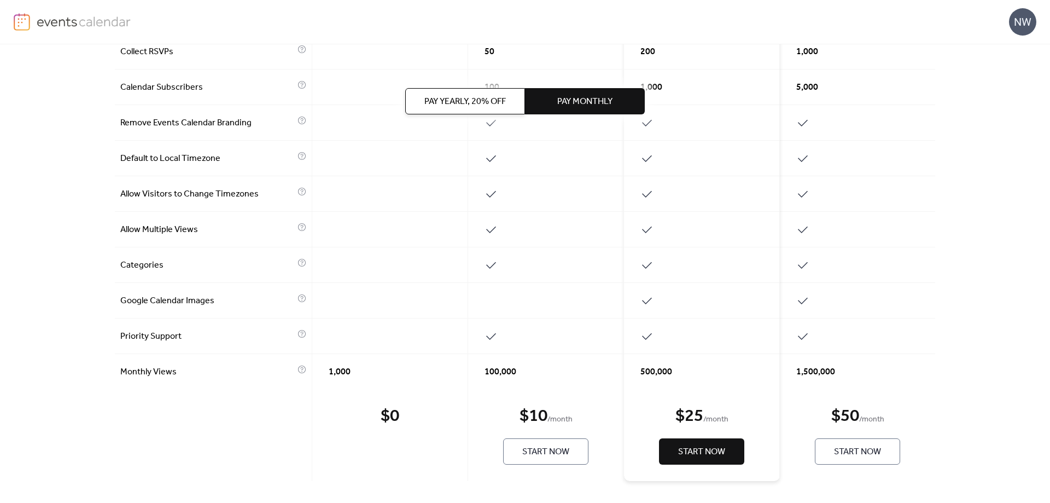
click at [476, 96] on span "Pay Yearly, 20% off" at bounding box center [464, 101] width 81 height 13
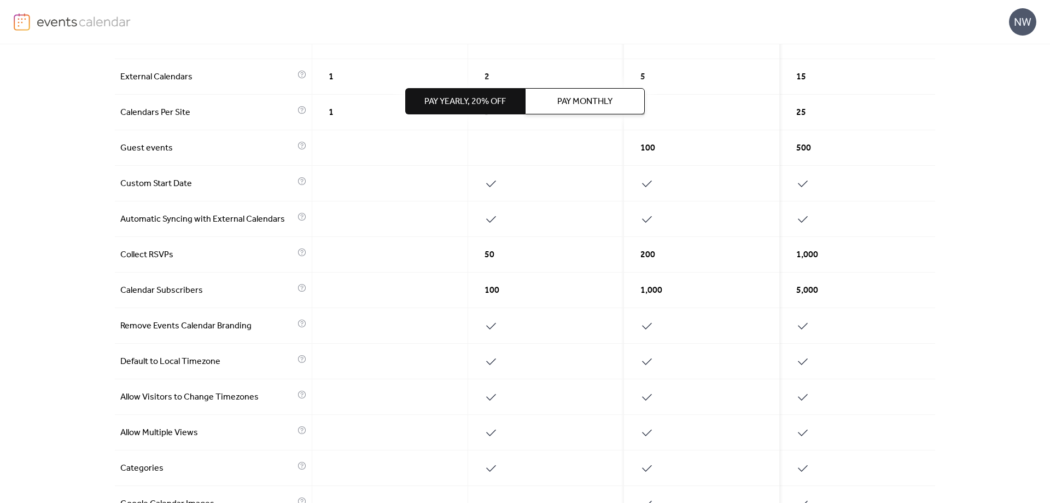
scroll to position [0, 0]
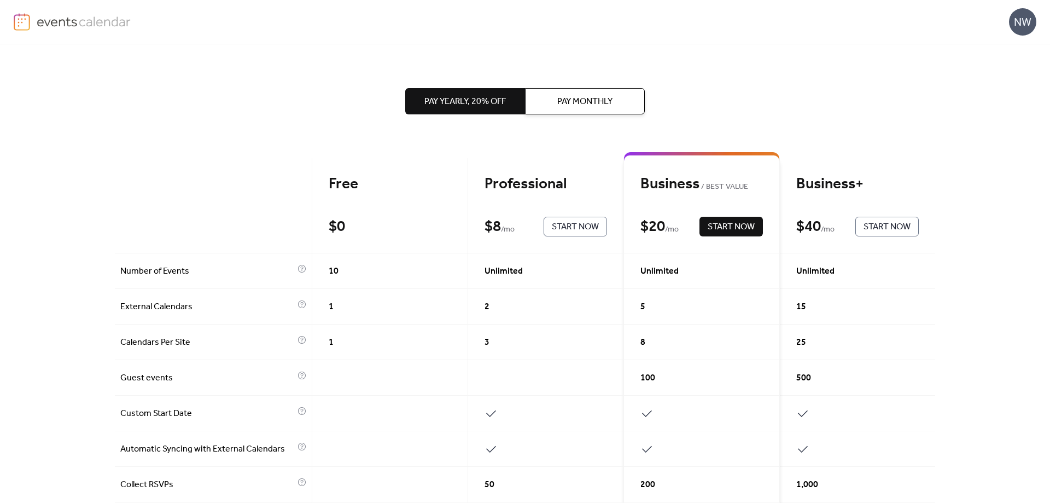
click at [101, 141] on div "Pay Yearly, 20% off Pay Monthly Free $ 0 Start Now Professional $ 8 / mo Start …" at bounding box center [525, 273] width 1050 height 458
click at [77, 18] on img at bounding box center [84, 21] width 95 height 16
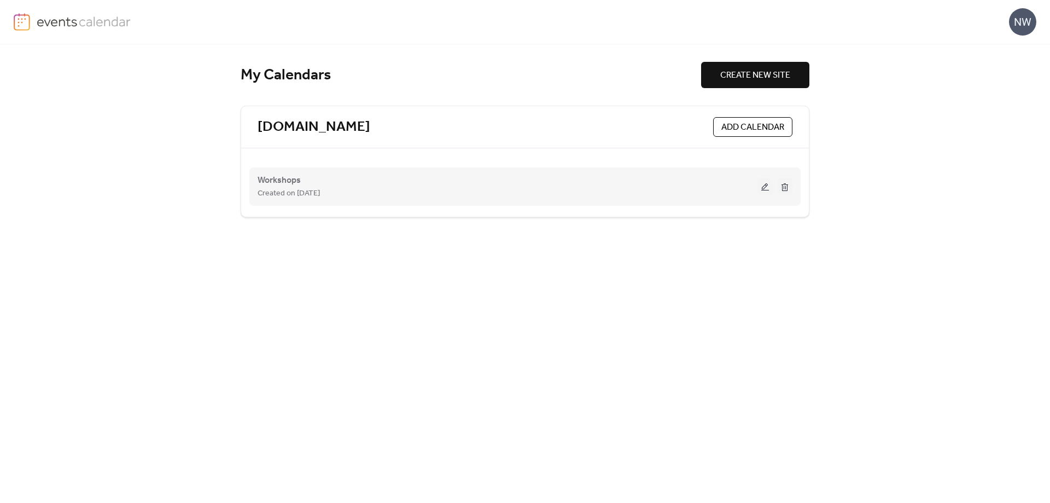
click at [445, 182] on div "Workshops Created on [DATE]" at bounding box center [508, 186] width 500 height 26
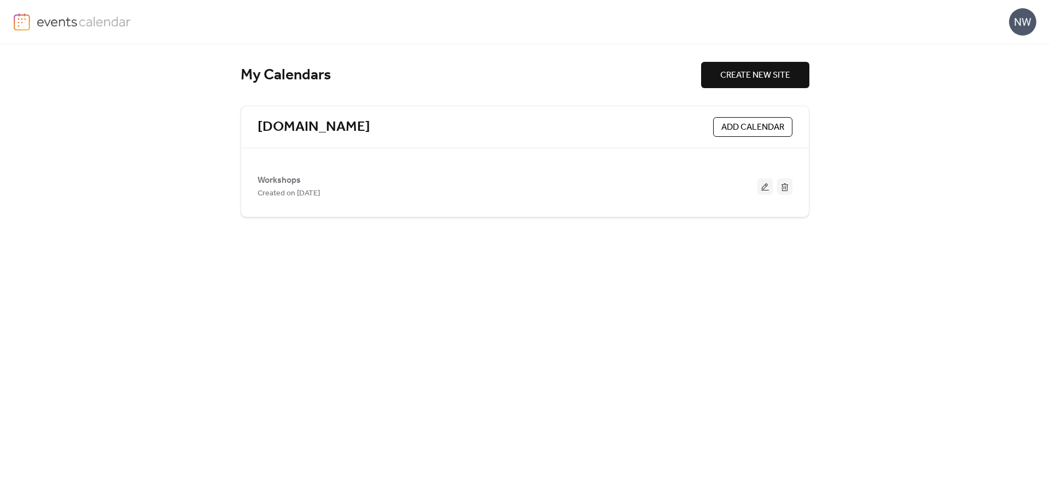
click at [764, 191] on button at bounding box center [764, 186] width 15 height 16
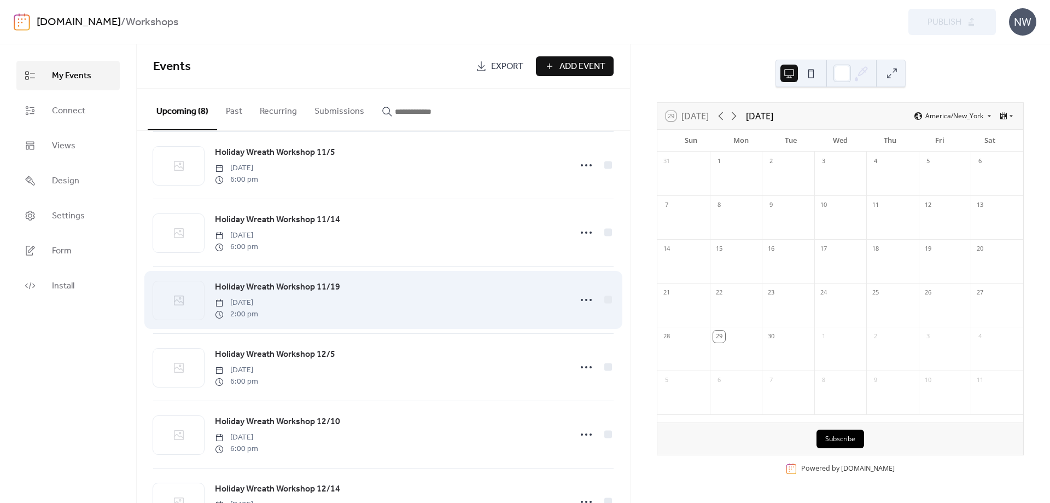
scroll to position [203, 0]
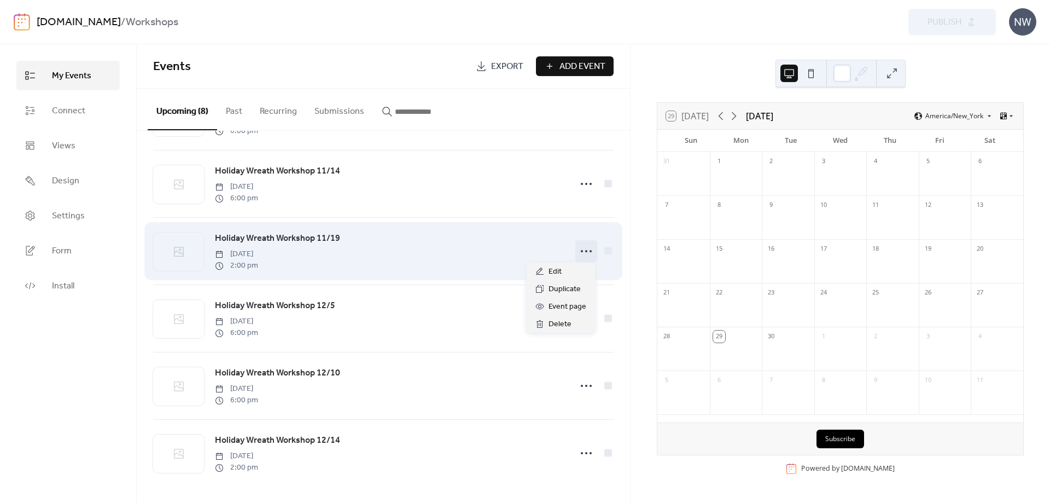
click at [585, 250] on circle at bounding box center [586, 251] width 2 height 2
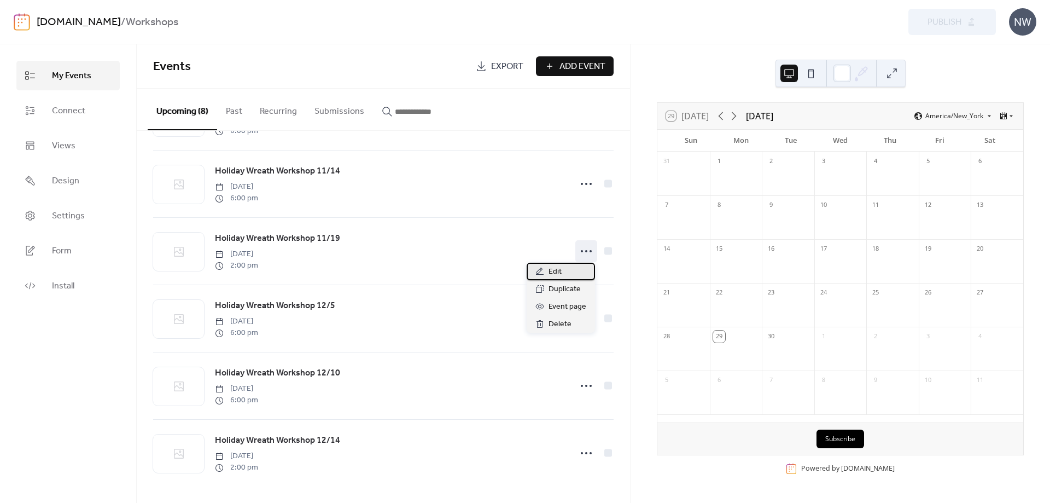
click at [574, 263] on div "Edit" at bounding box center [561, 272] width 68 height 18
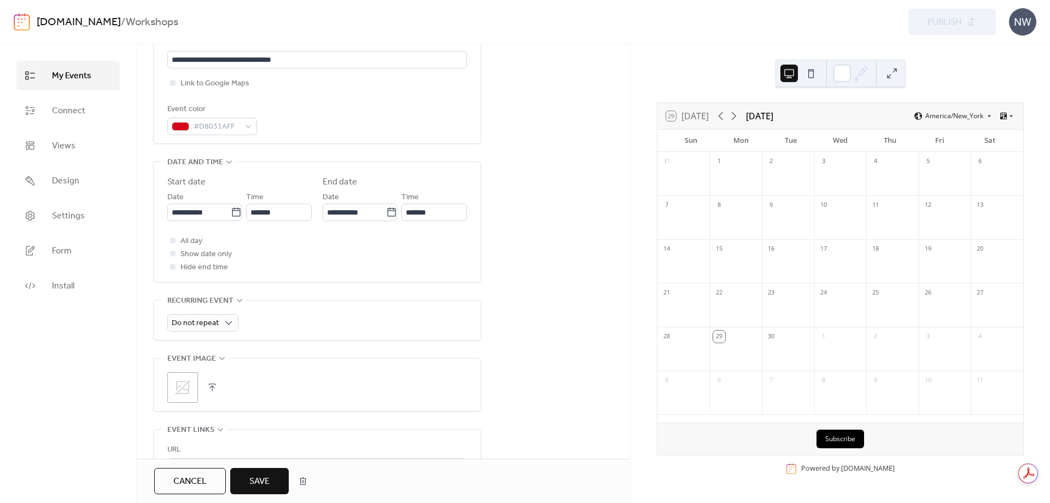
scroll to position [273, 0]
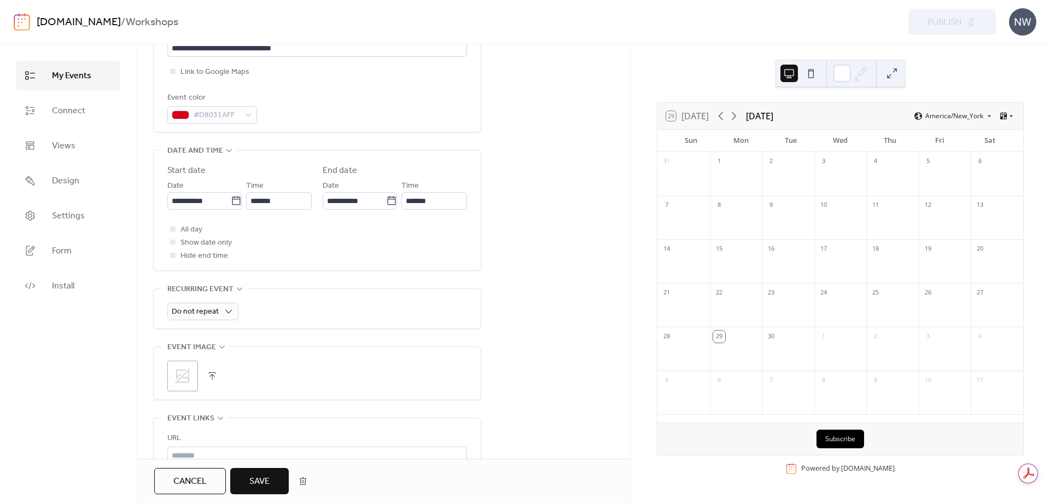
type input "**********"
click at [258, 475] on span "Save" at bounding box center [259, 481] width 20 height 13
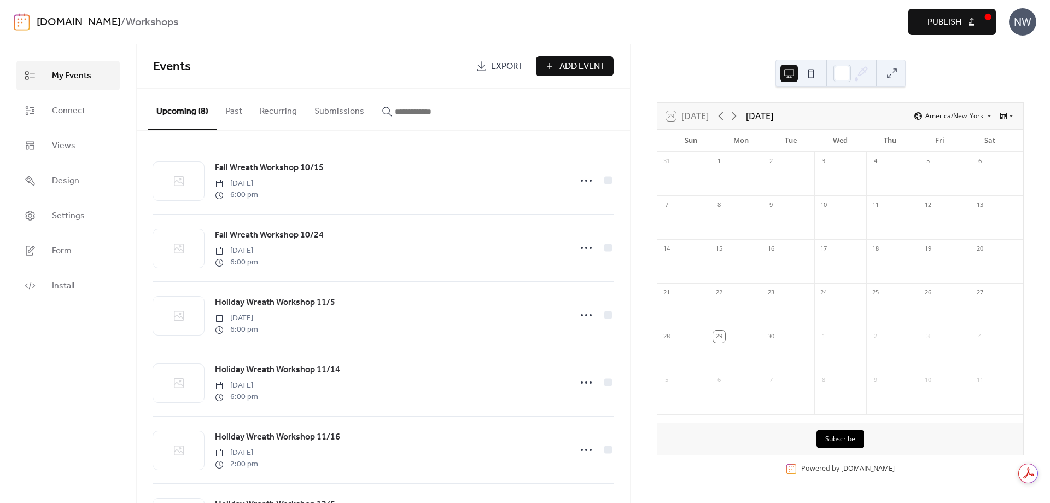
click at [944, 19] on span "Publish" at bounding box center [945, 22] width 34 height 13
